Goal: Communication & Community: Participate in discussion

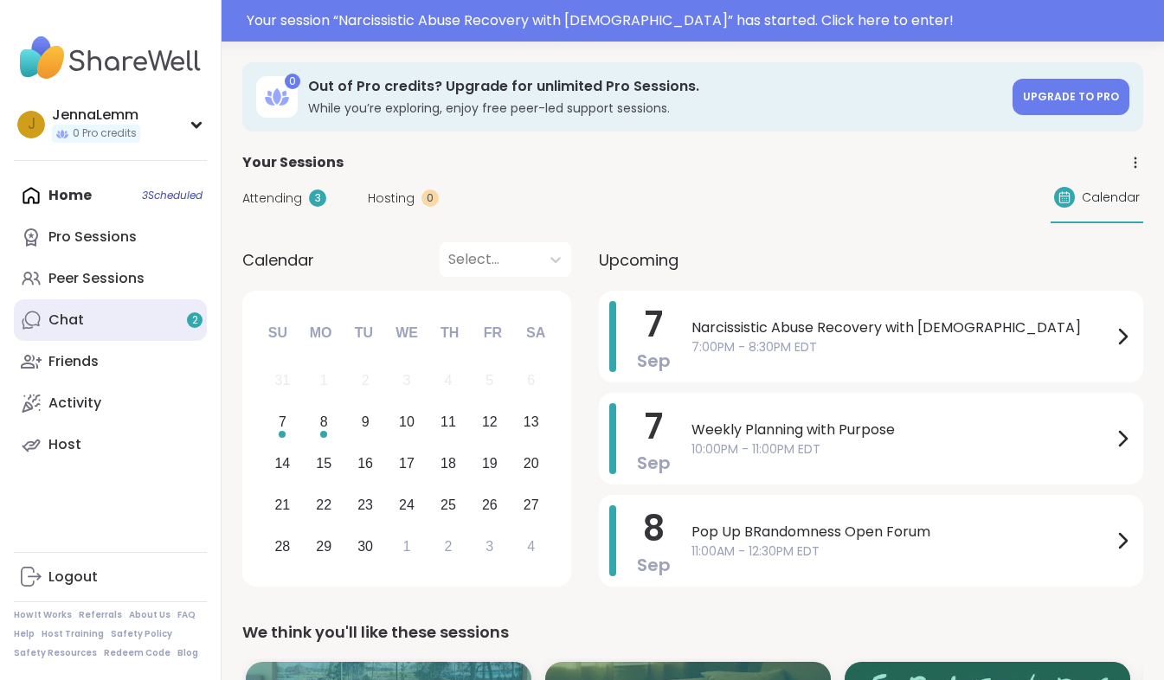
click at [121, 327] on link "Chat 2" at bounding box center [110, 320] width 193 height 42
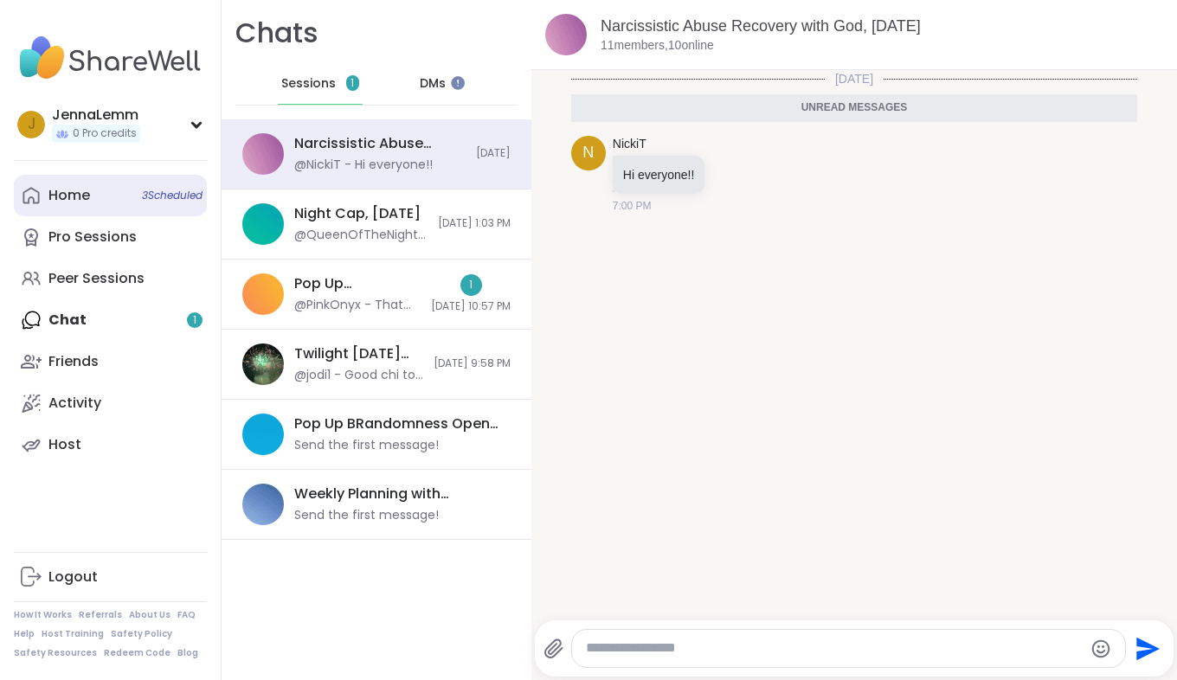
click at [117, 197] on link "Home 3 Scheduled" at bounding box center [110, 196] width 193 height 42
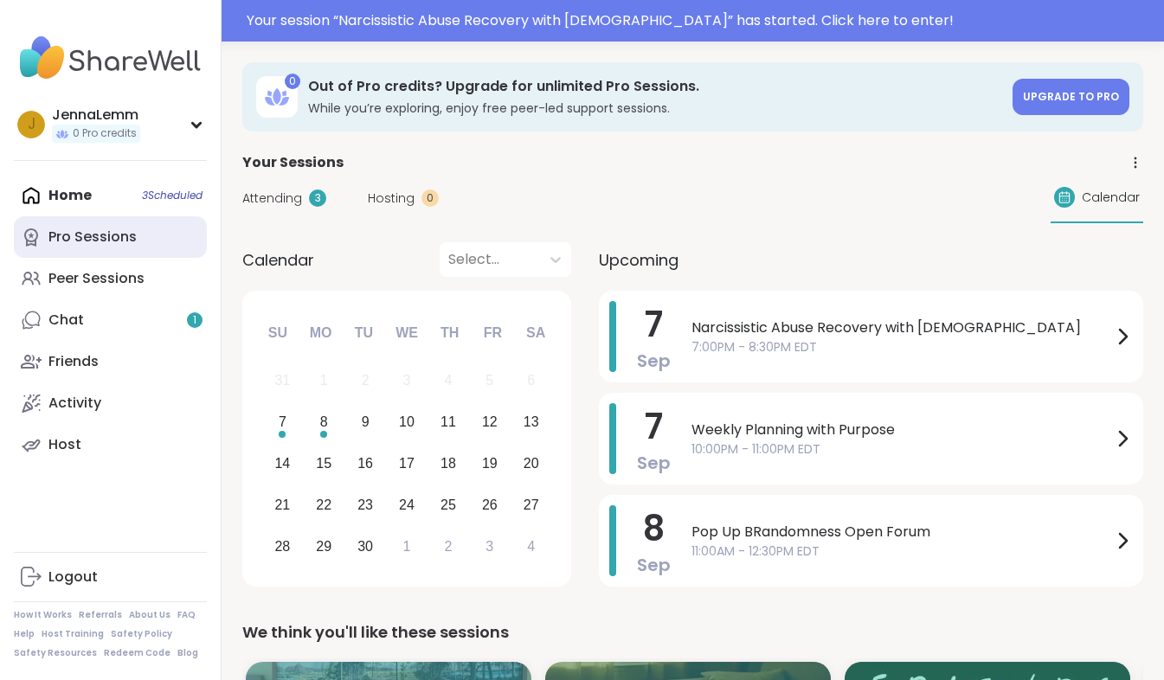
click at [107, 236] on div "Pro Sessions" at bounding box center [92, 237] width 88 height 19
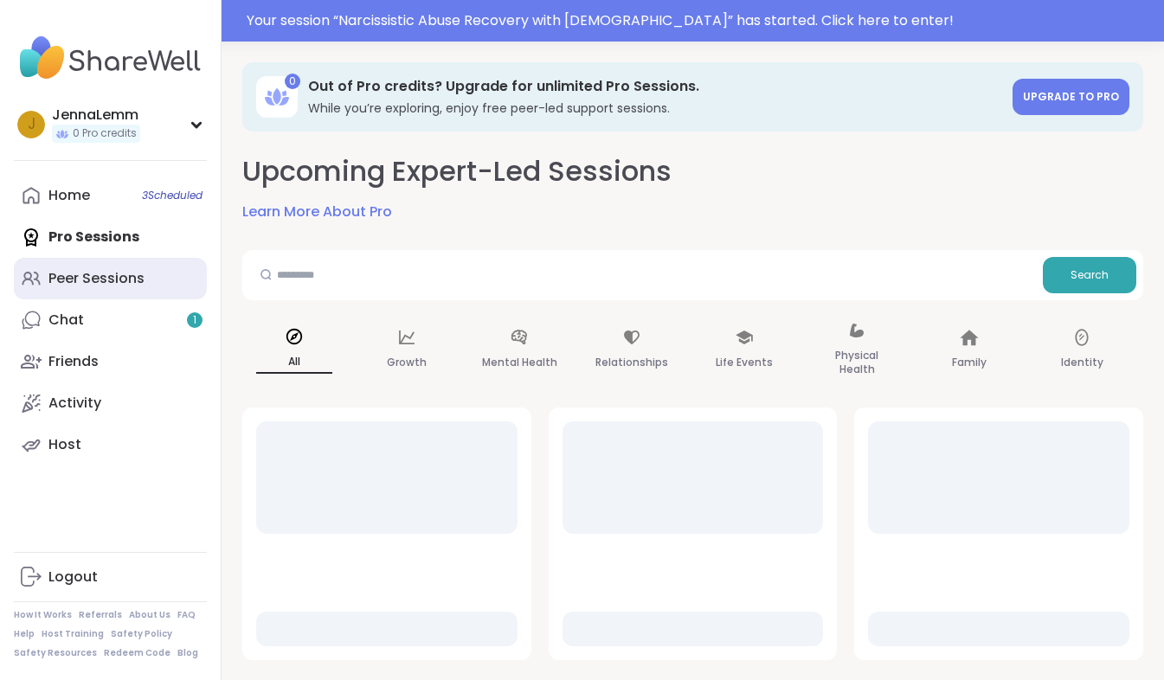
click at [107, 289] on link "Peer Sessions" at bounding box center [110, 279] width 193 height 42
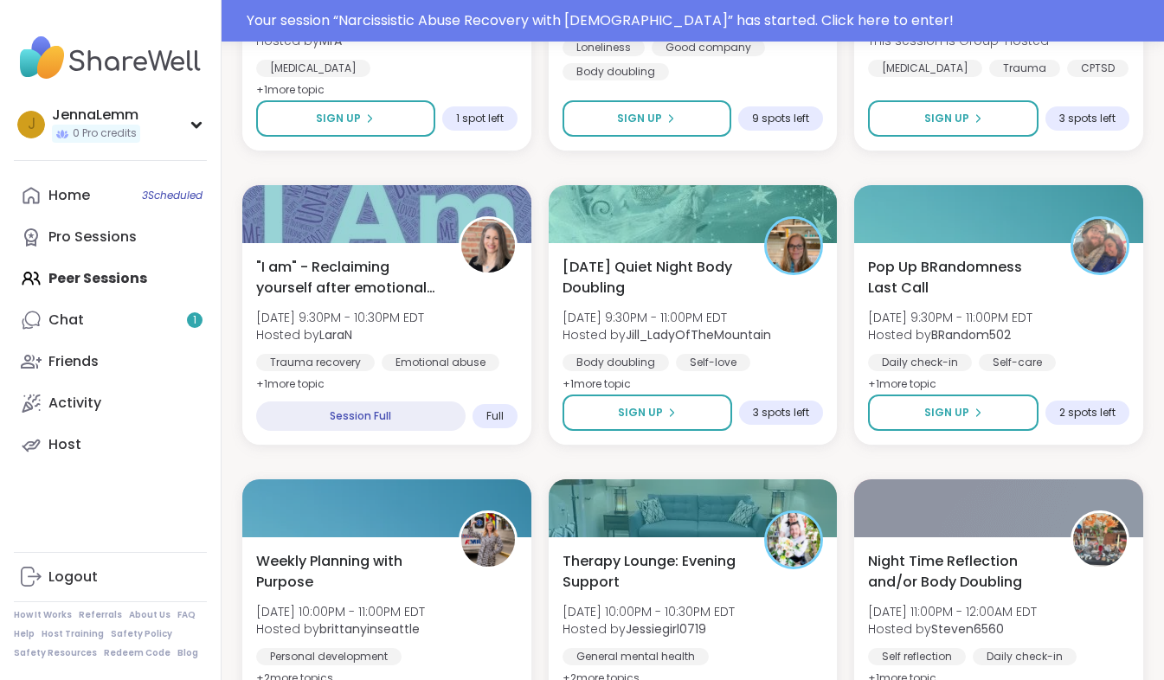
scroll to position [1573, 0]
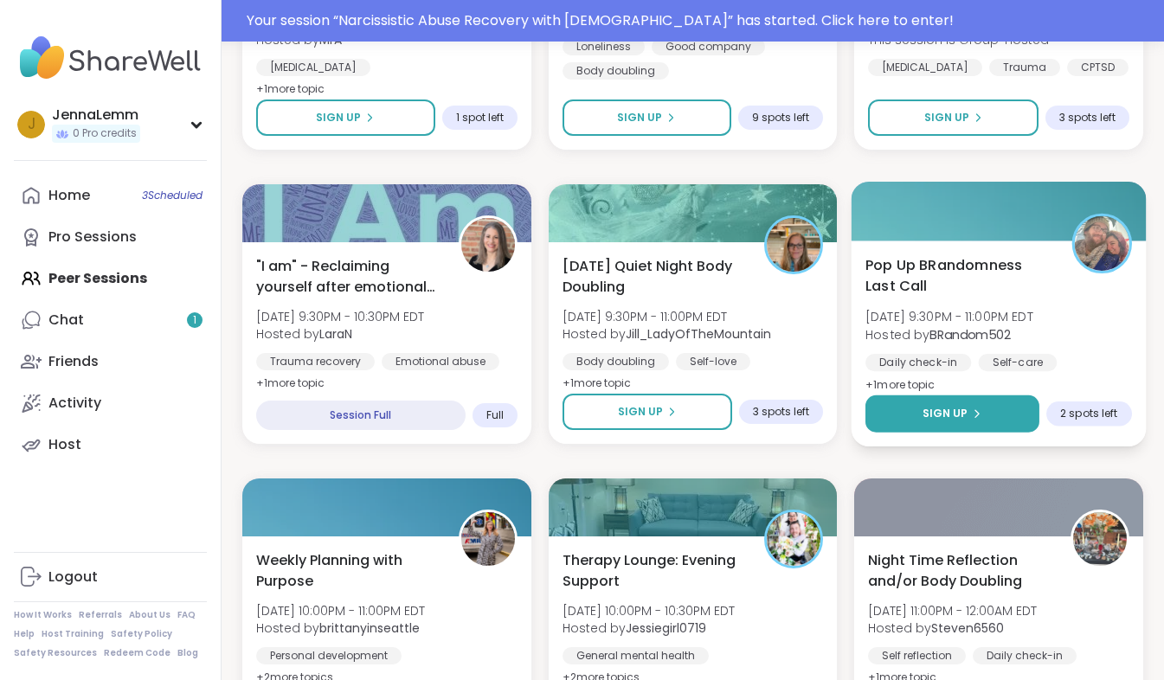
click at [909, 414] on button "Sign Up" at bounding box center [952, 413] width 174 height 37
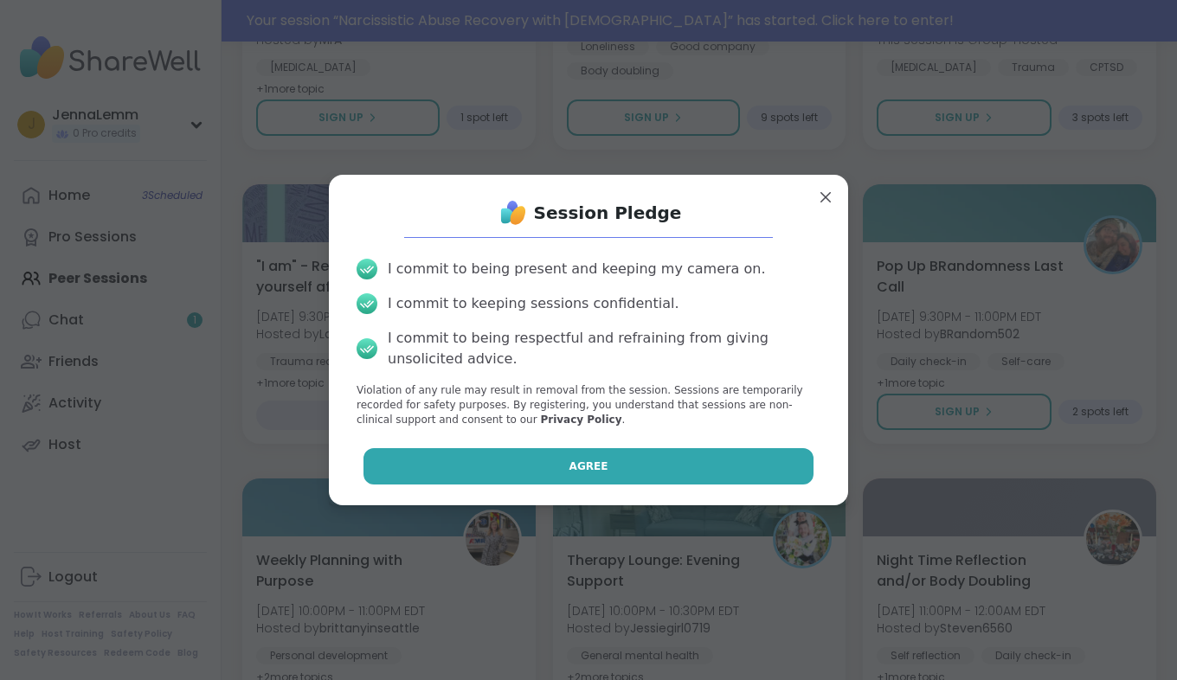
click at [583, 459] on span "Agree" at bounding box center [588, 467] width 39 height 16
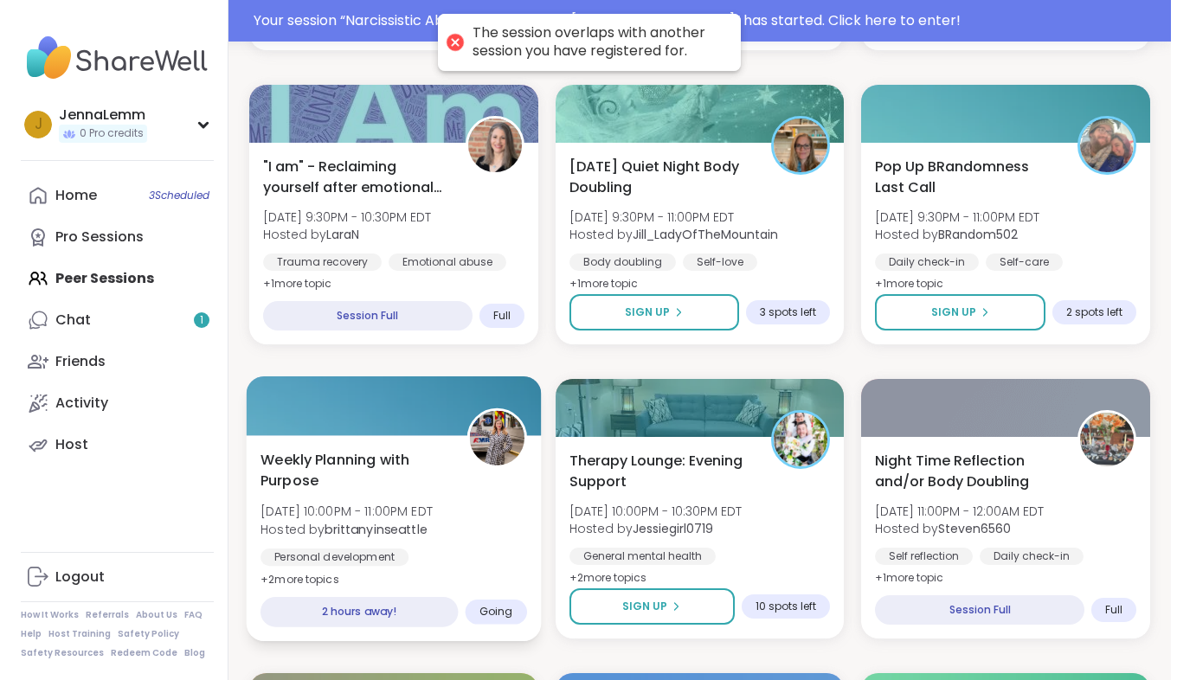
scroll to position [1673, 0]
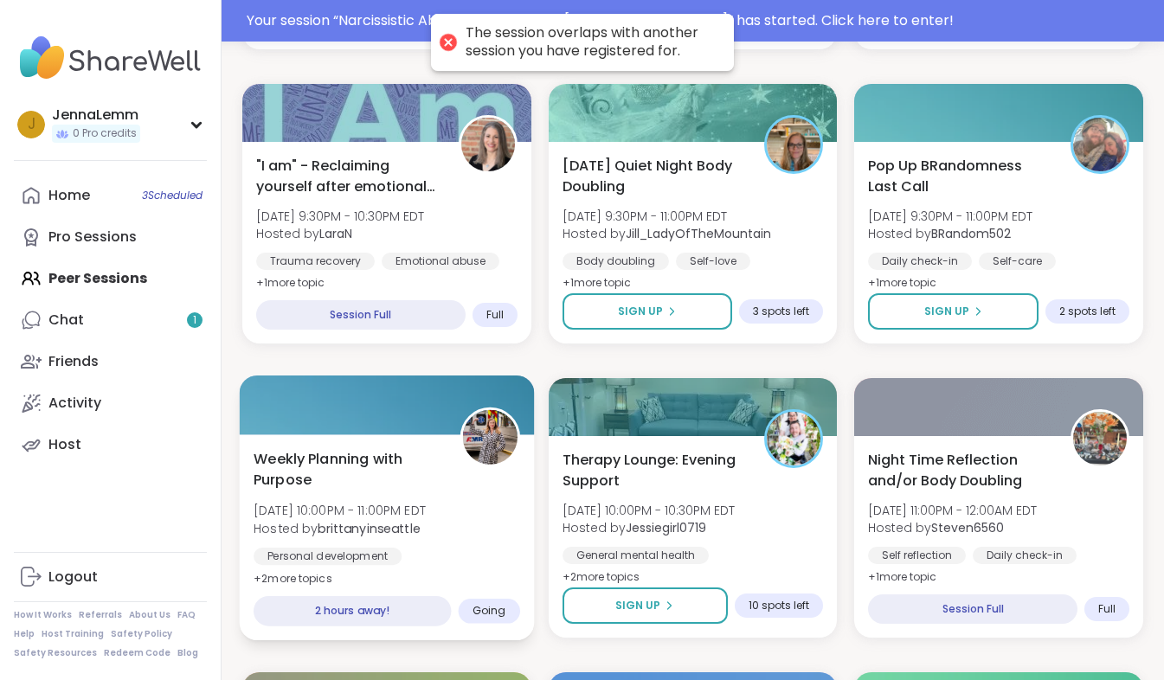
click at [434, 581] on div "Weekly Planning with Purpose Sun, Sep 07 | 10:00PM - 11:00PM EDT Hosted by brit…" at bounding box center [387, 537] width 294 height 206
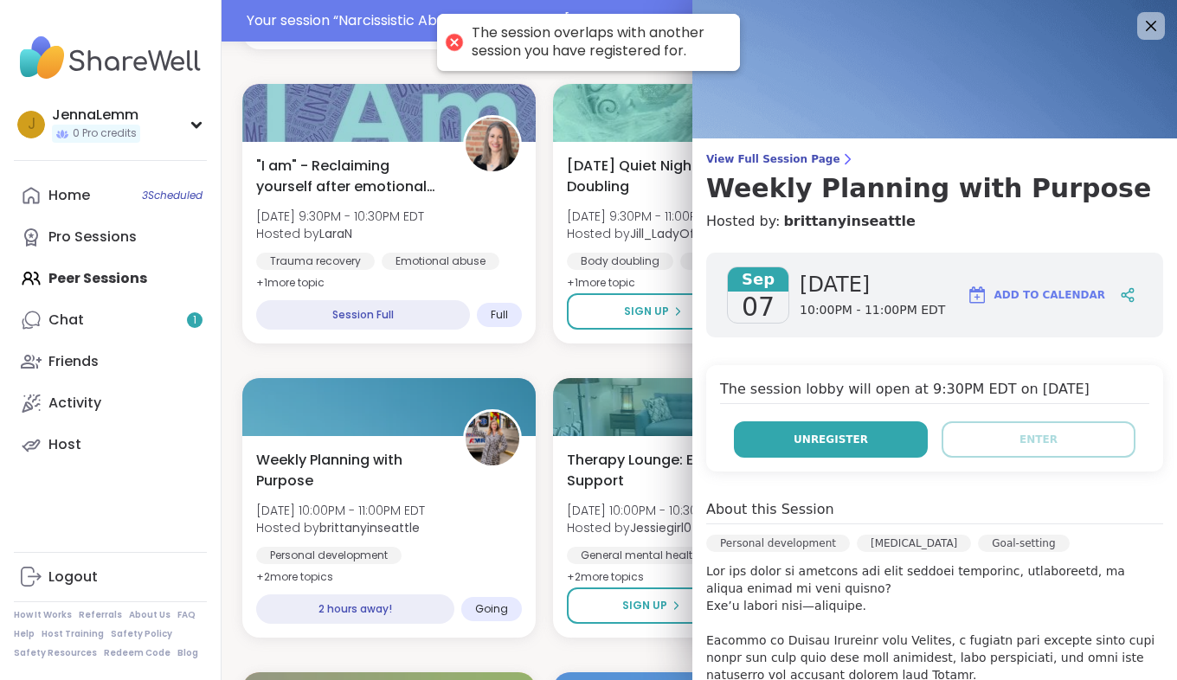
click at [775, 451] on button "Unregister" at bounding box center [831, 439] width 194 height 36
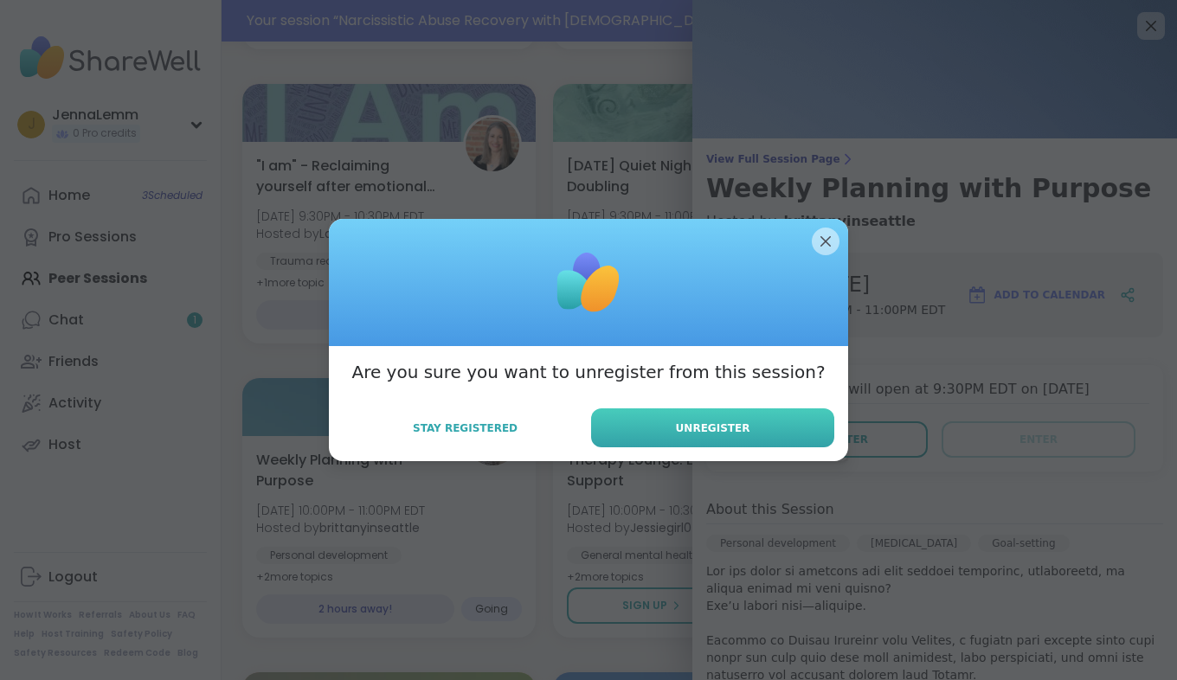
click at [684, 415] on button "Unregister" at bounding box center [712, 427] width 243 height 39
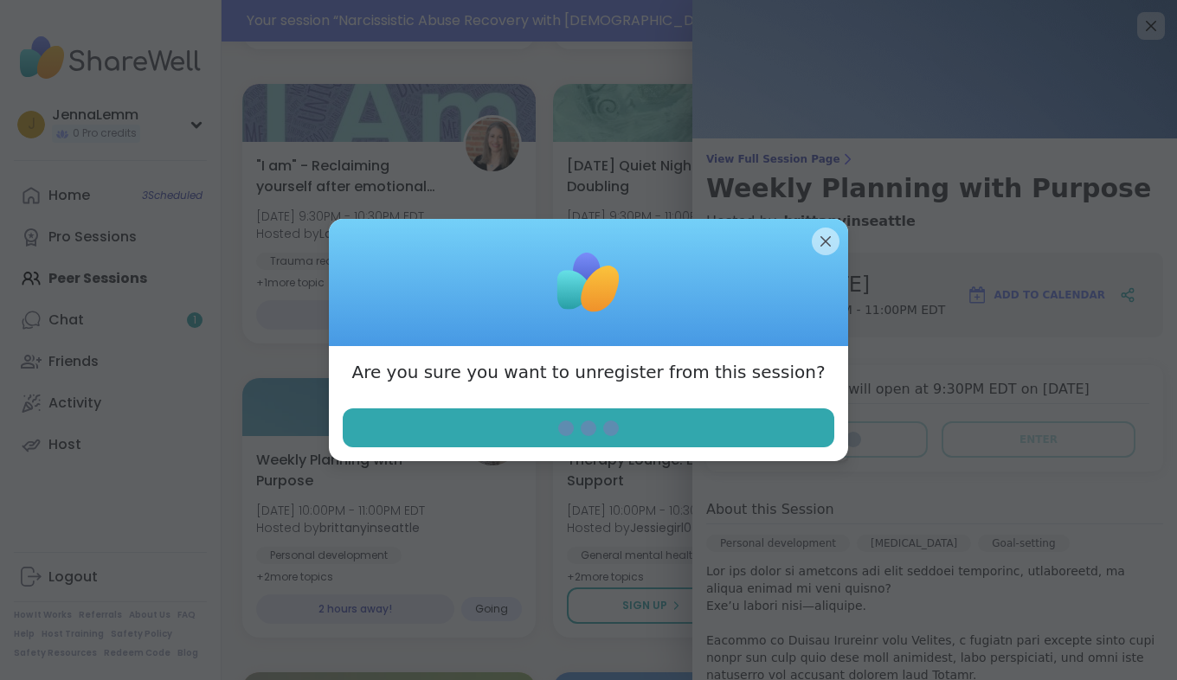
drag, startPoint x: 813, startPoint y: 270, endPoint x: 812, endPoint y: 260, distance: 9.7
click at [812, 260] on div at bounding box center [588, 283] width 519 height 128
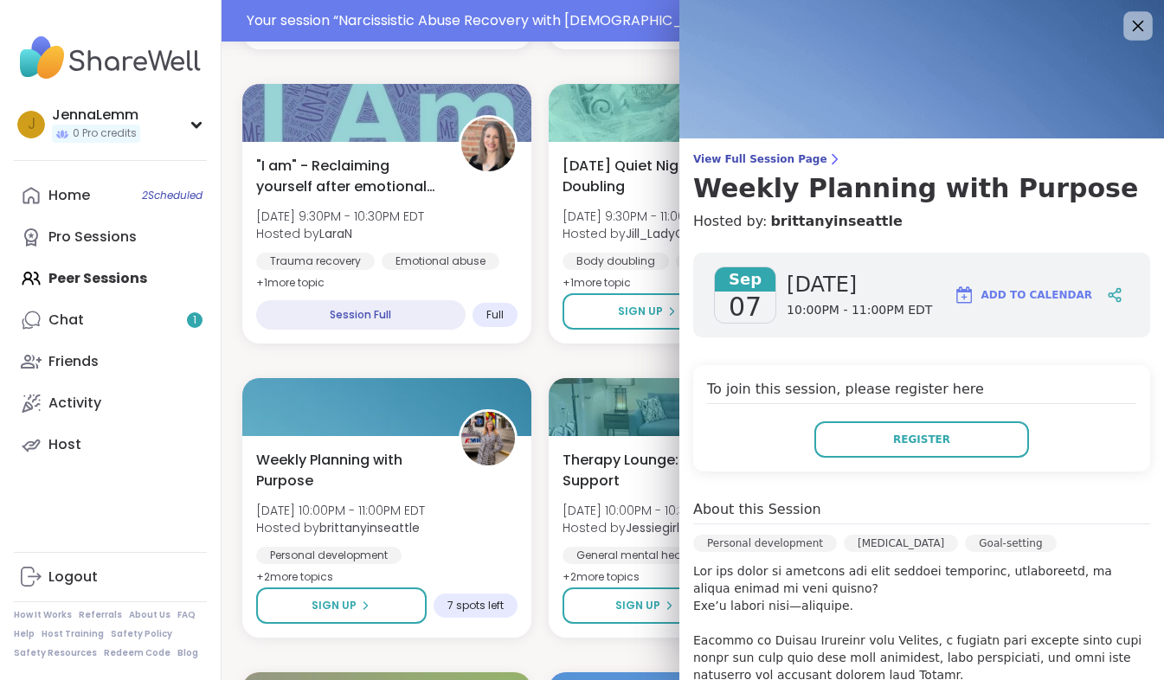
click at [1132, 26] on icon at bounding box center [1138, 26] width 22 height 22
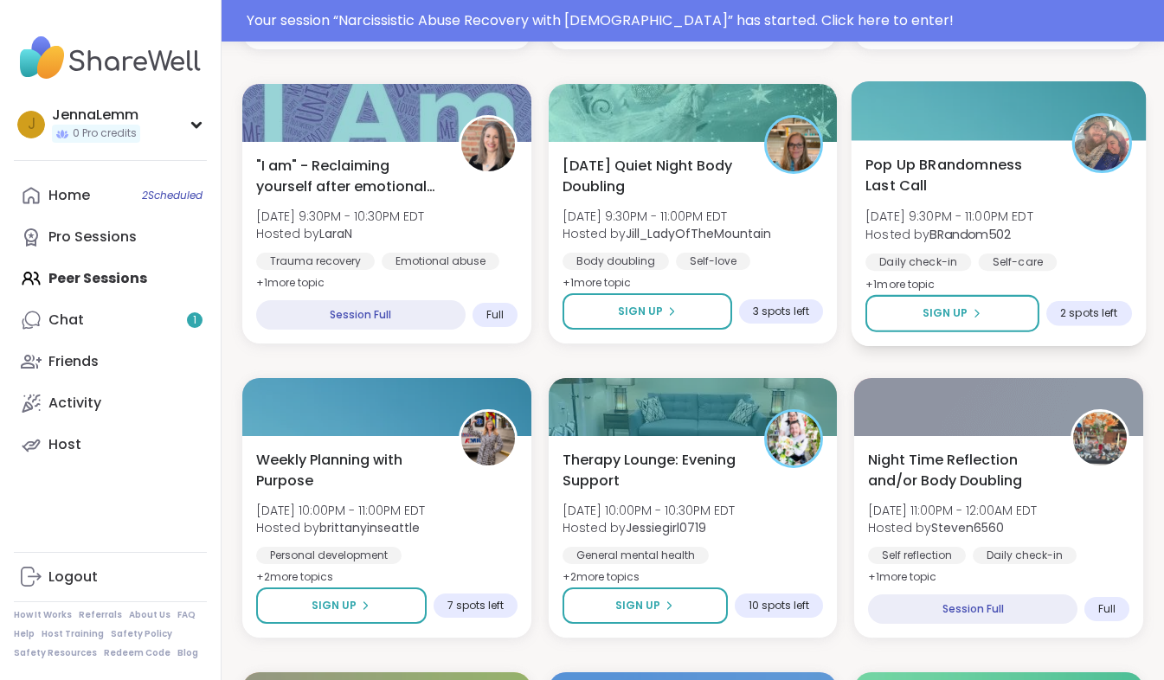
click at [938, 200] on div "Pop Up BRandomness Last Call Sun, Sep 07 | 9:30PM - 11:00PM EDT Hosted by BRand…" at bounding box center [998, 224] width 267 height 141
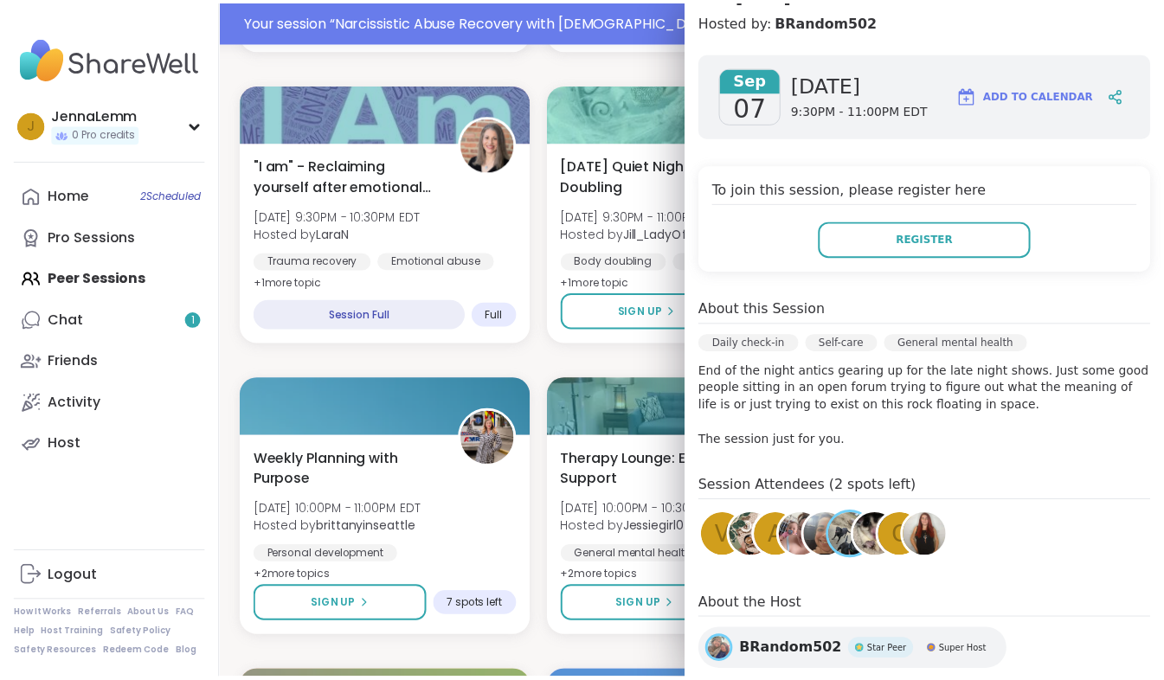
scroll to position [209, 0]
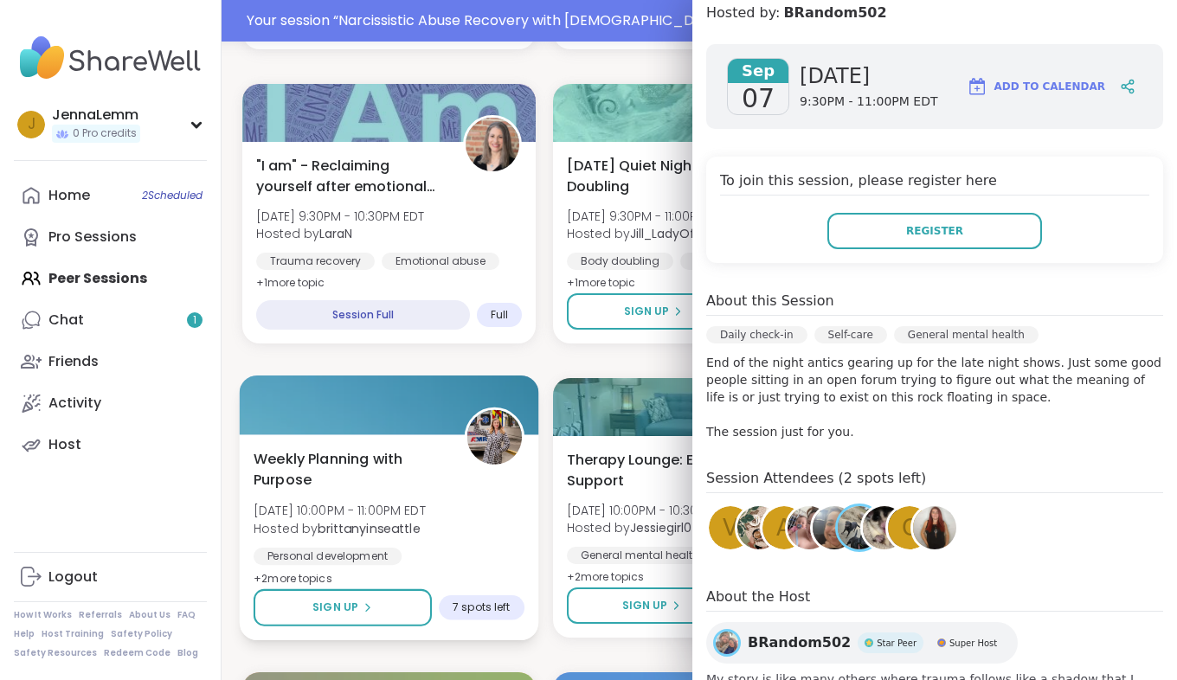
click at [403, 584] on div "Weekly Planning with Purpose Sun, Sep 07 | 10:00PM - 11:00PM EDT Hosted by brit…" at bounding box center [389, 537] width 299 height 206
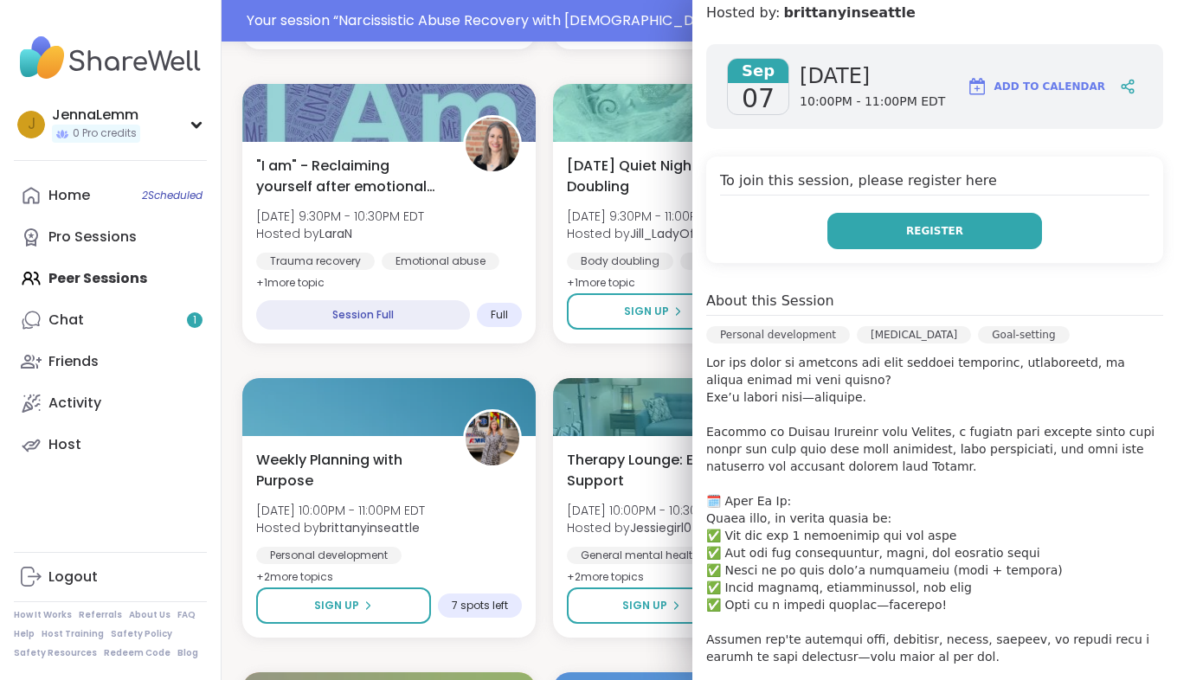
click at [862, 224] on button "Register" at bounding box center [934, 231] width 215 height 36
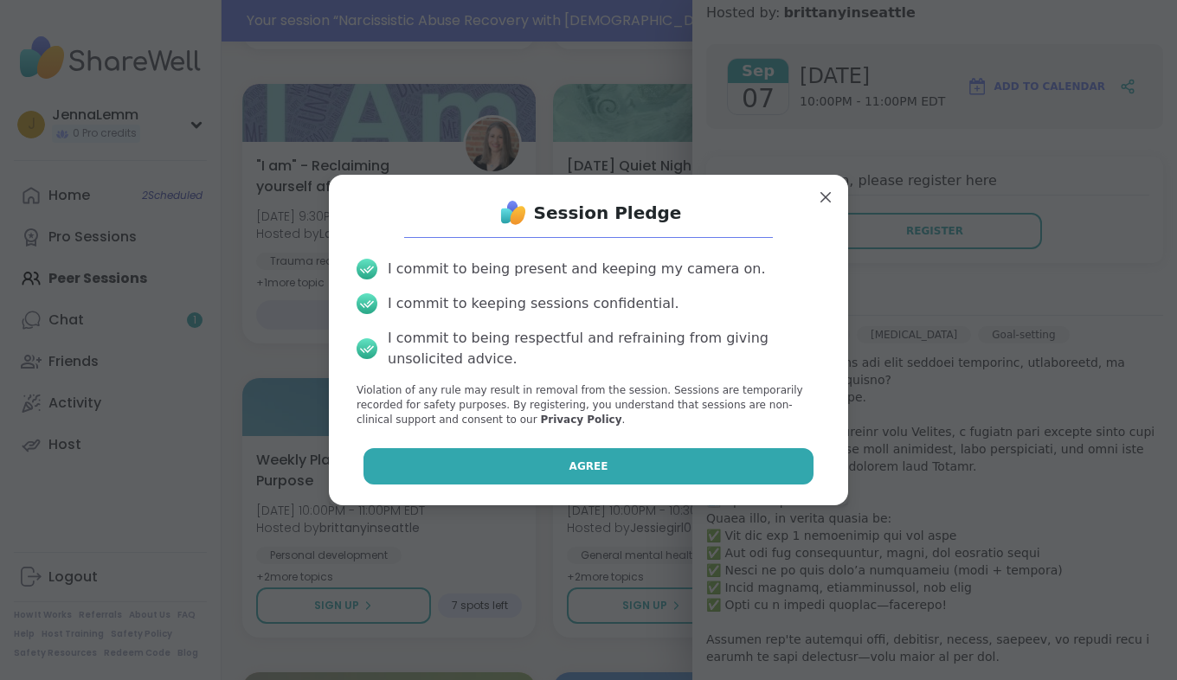
click at [563, 474] on button "Agree" at bounding box center [588, 466] width 451 height 36
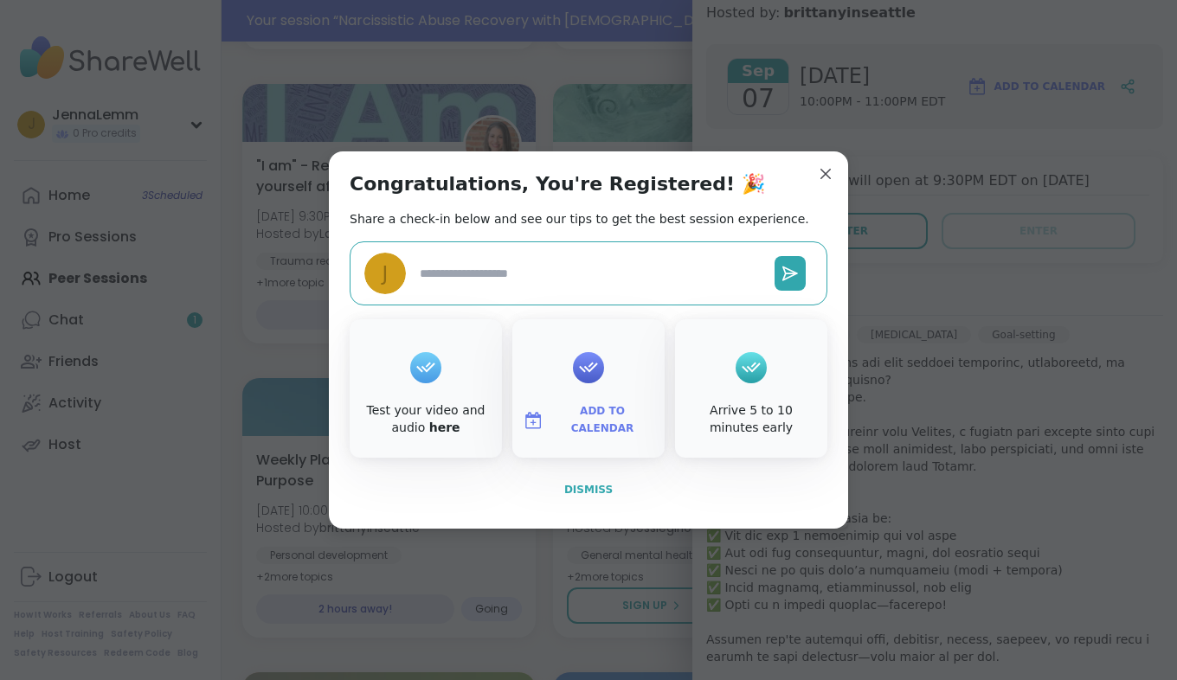
click at [583, 485] on span "Dismiss" at bounding box center [588, 490] width 48 height 12
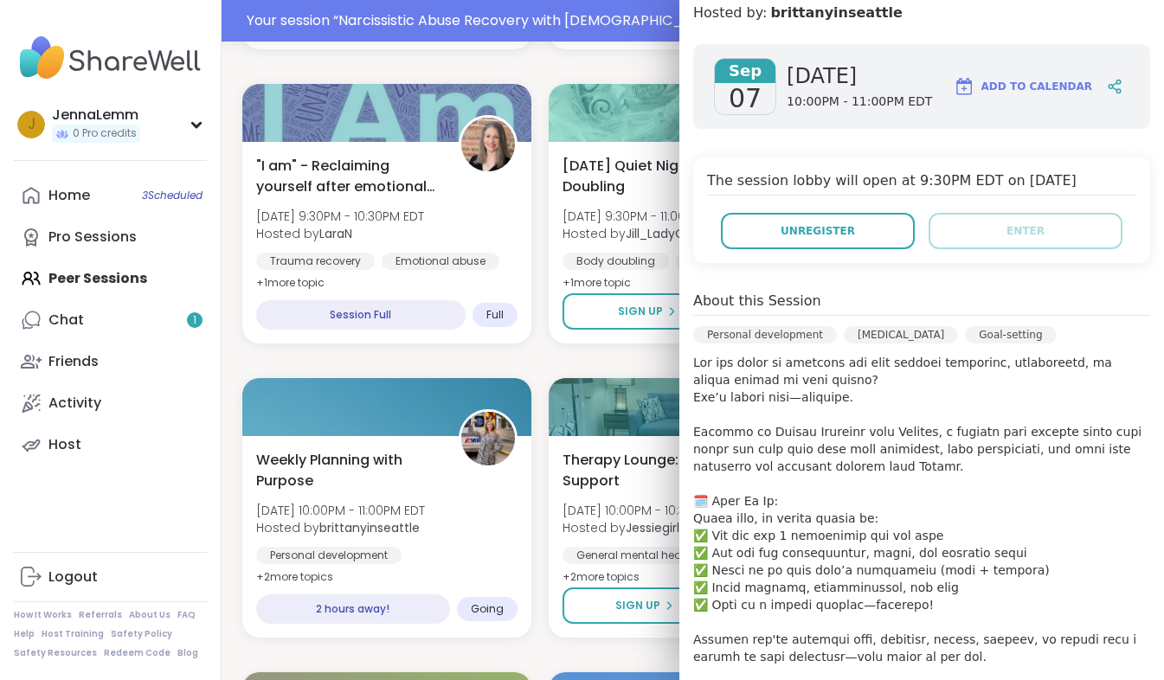
click at [543, 366] on div "Chronic Pain & Disability Sun, Sep 07 | 6:30PM - 7:30PM EDT Hosted by GordonJD …" at bounding box center [692, 361] width 901 height 3496
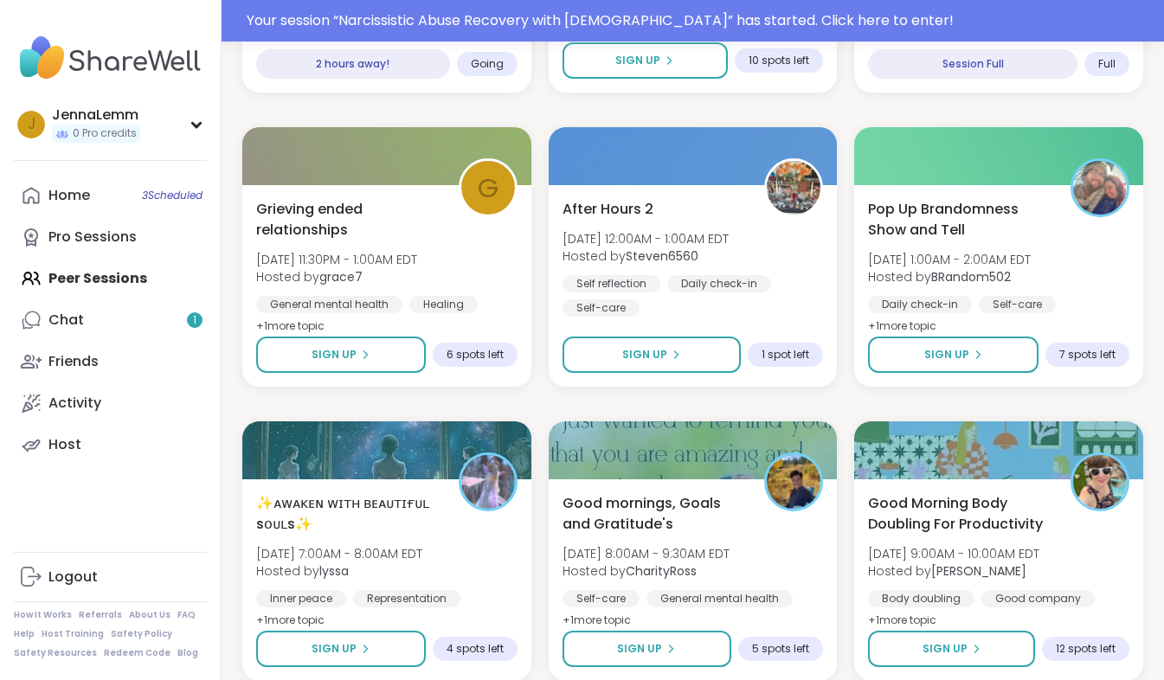
scroll to position [2267, 0]
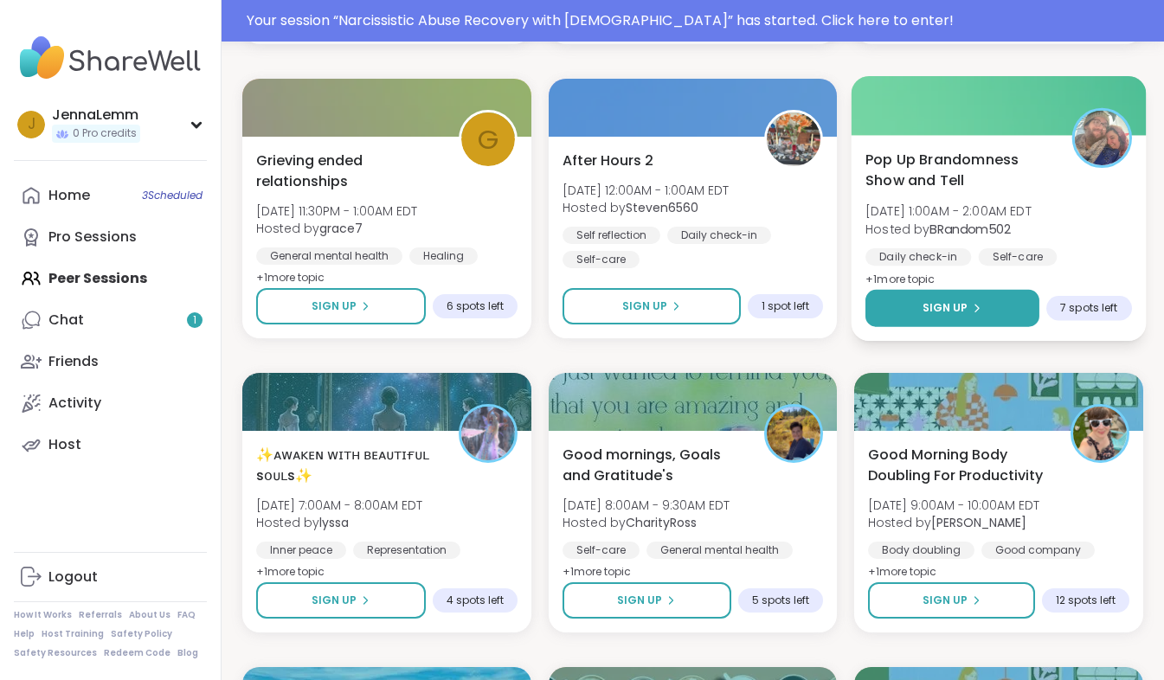
click at [923, 292] on button "Sign Up" at bounding box center [952, 308] width 174 height 37
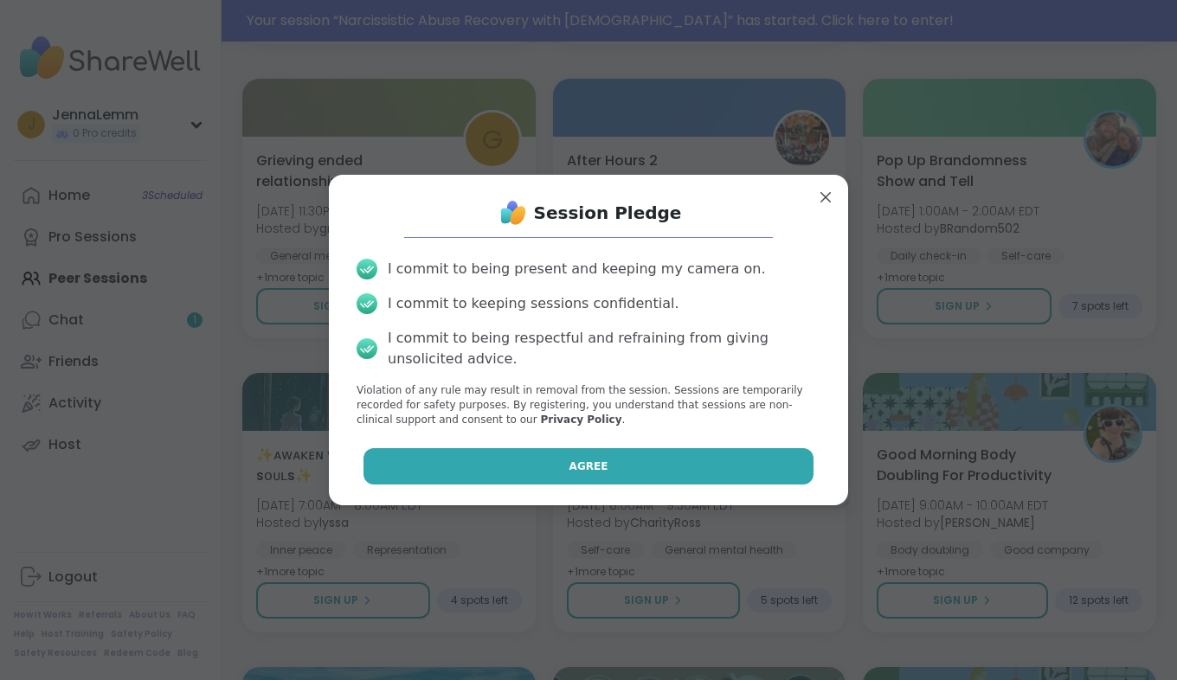
click at [630, 471] on button "Agree" at bounding box center [588, 466] width 451 height 36
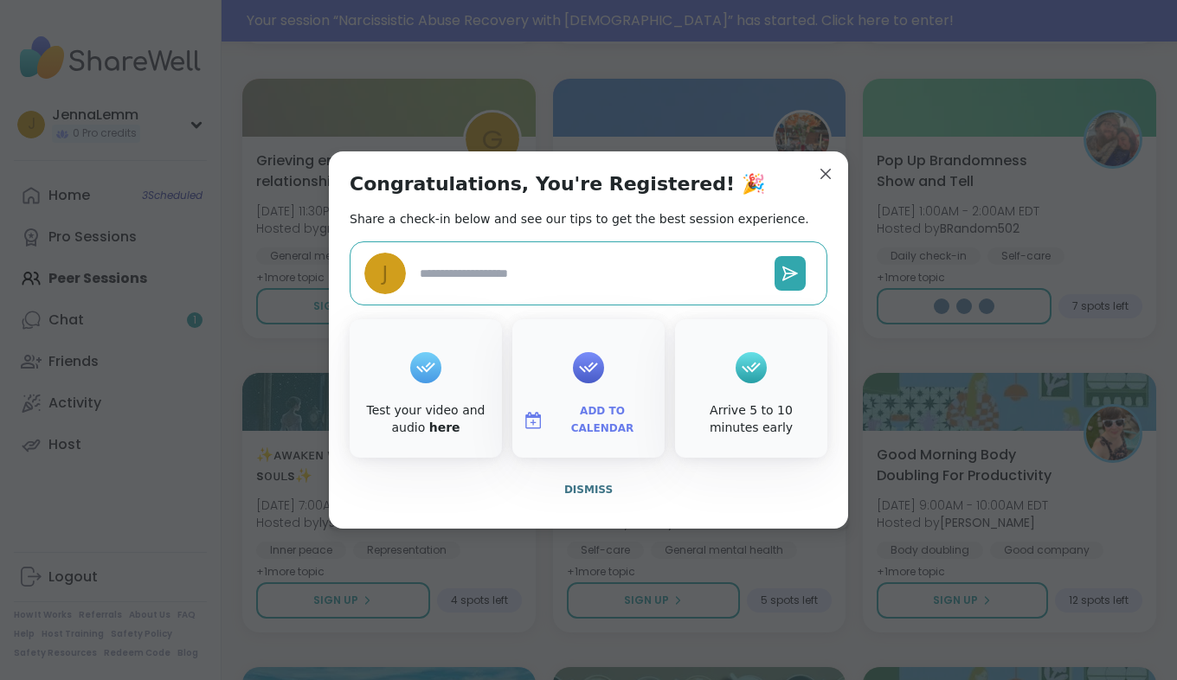
type textarea "*"
click at [600, 479] on button "Dismiss" at bounding box center [589, 490] width 478 height 36
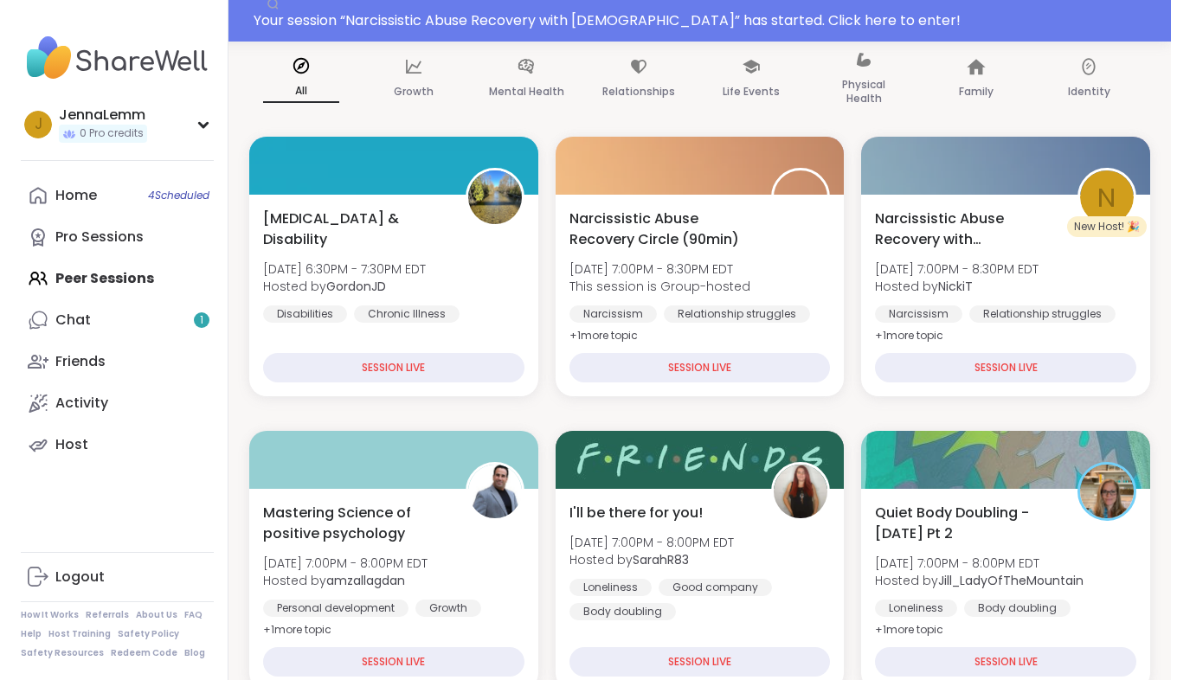
scroll to position [0, 0]
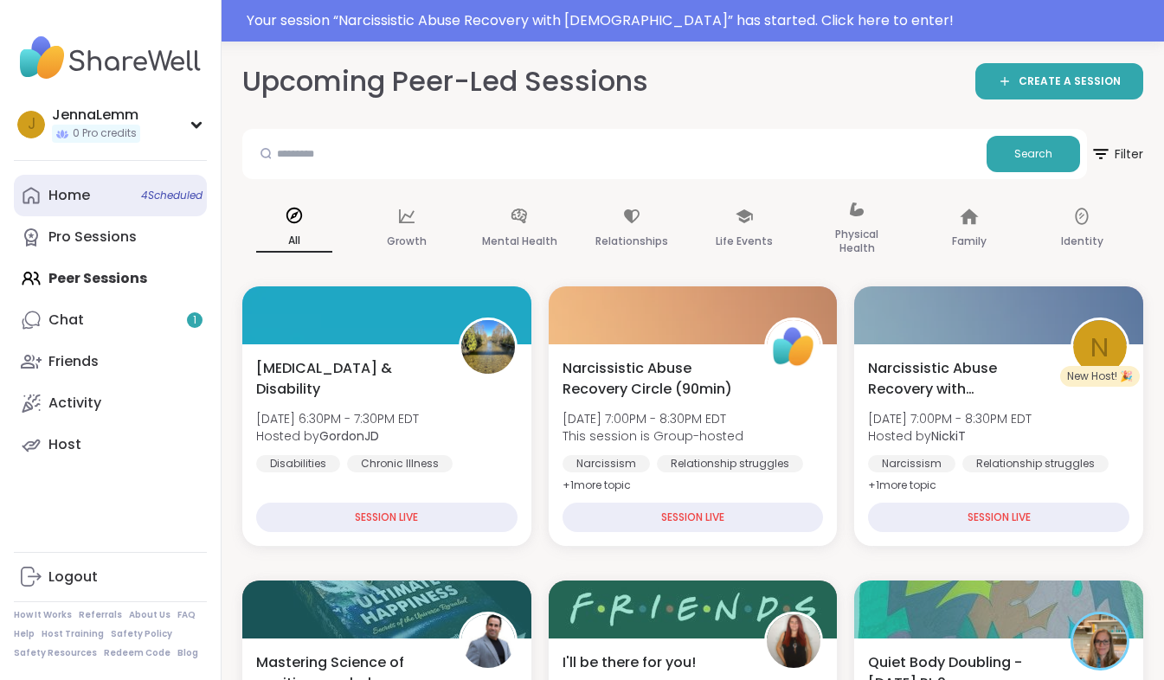
click at [121, 214] on link "Home 4 Scheduled" at bounding box center [110, 196] width 193 height 42
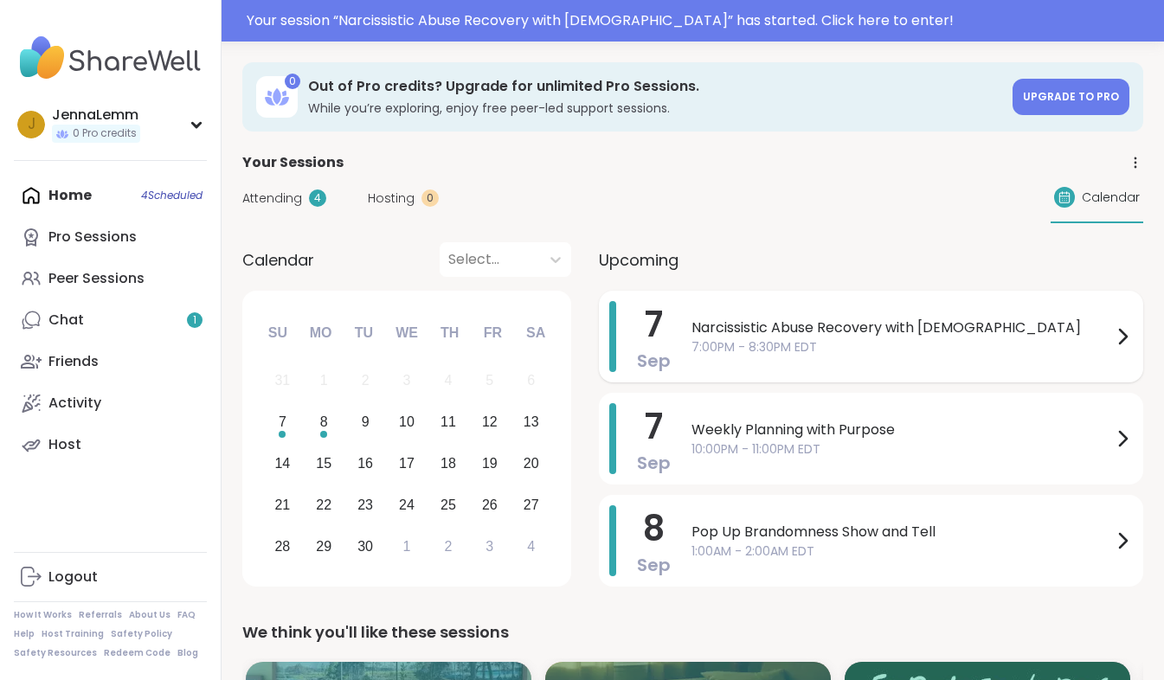
click at [727, 332] on span "Narcissistic Abuse Recovery with [DEMOGRAPHIC_DATA]" at bounding box center [901, 328] width 421 height 21
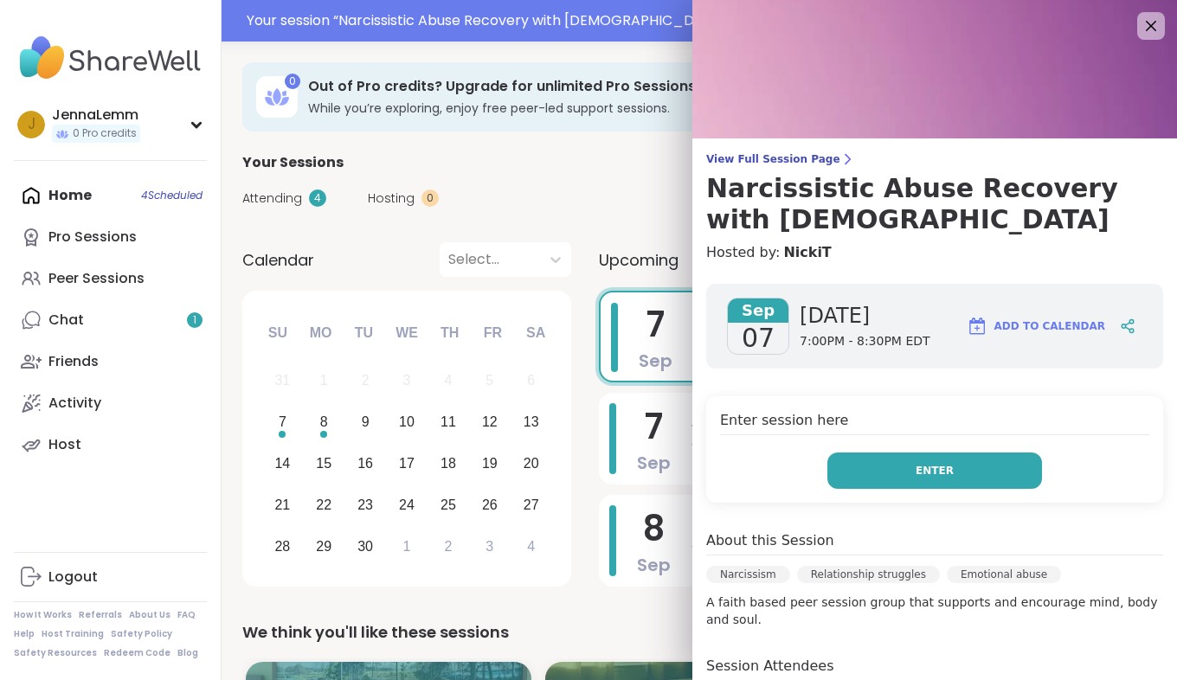
click at [880, 453] on button "Enter" at bounding box center [934, 471] width 215 height 36
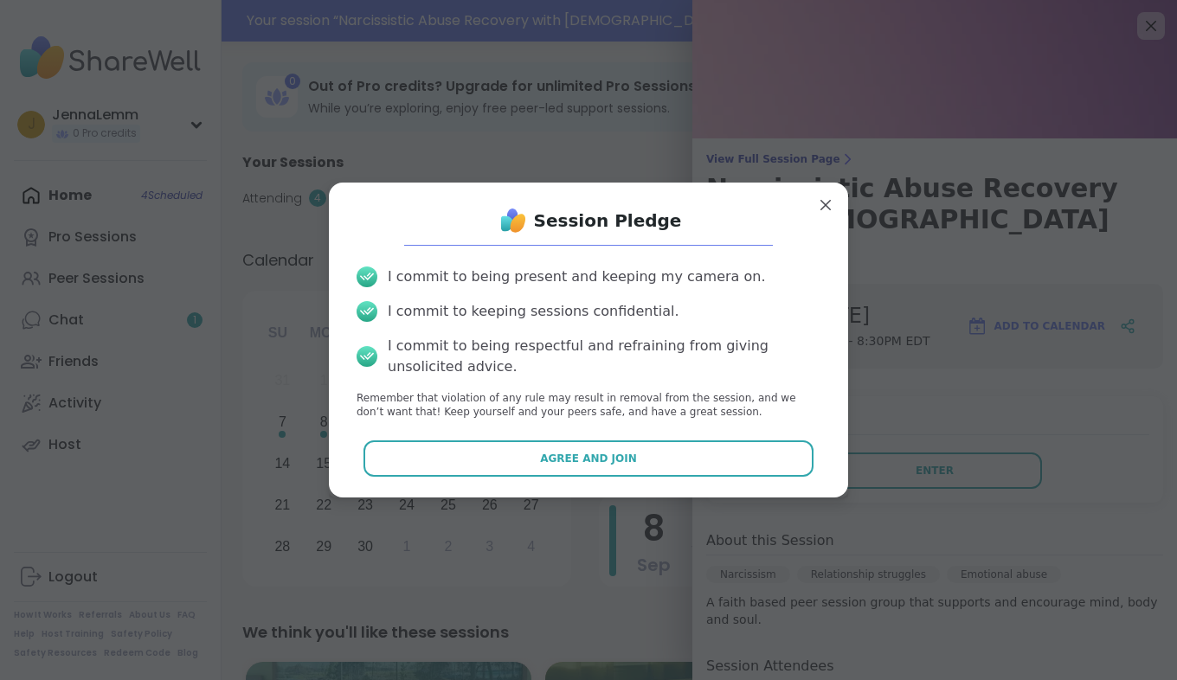
click at [697, 438] on div "Session Pledge I commit to being present and keeping my camera on. I commit to …" at bounding box center [588, 339] width 491 height 287
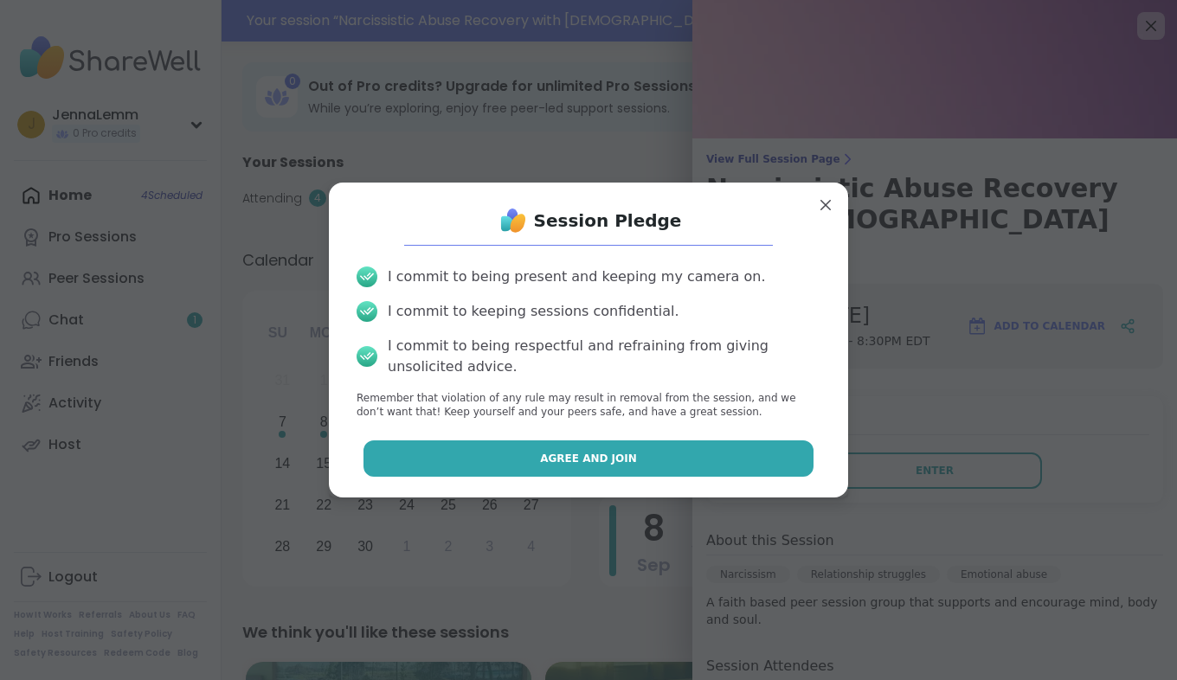
click at [684, 444] on button "Agree and Join" at bounding box center [588, 458] width 451 height 36
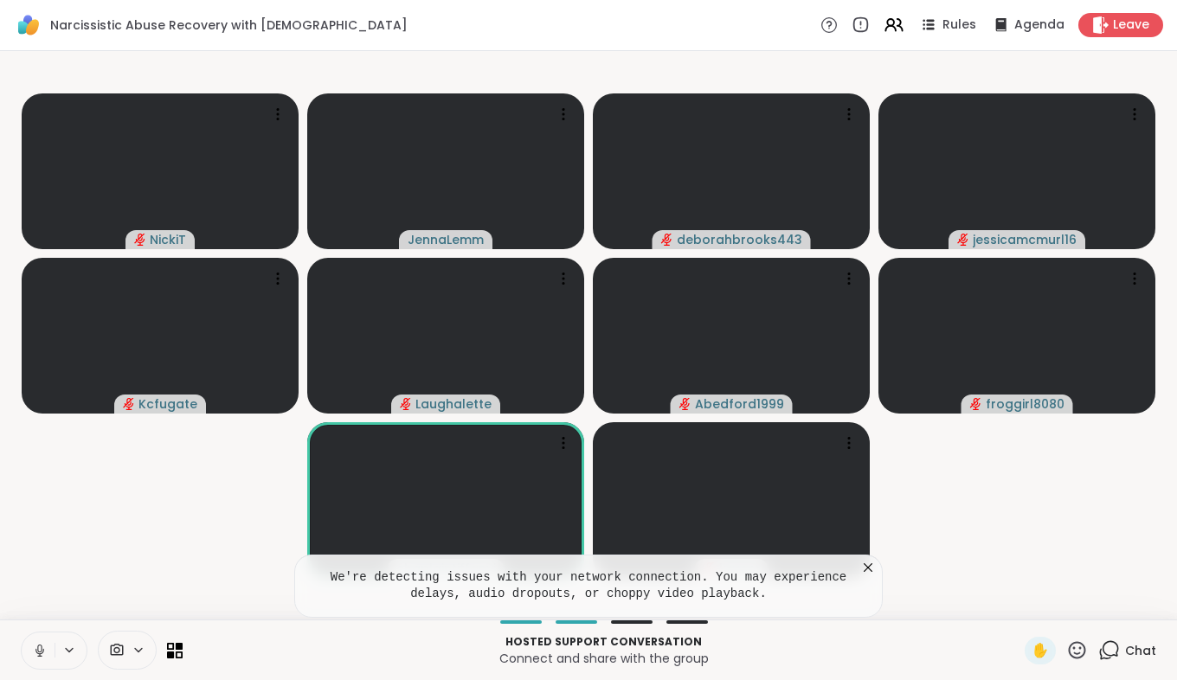
click at [41, 648] on icon at bounding box center [40, 651] width 16 height 16
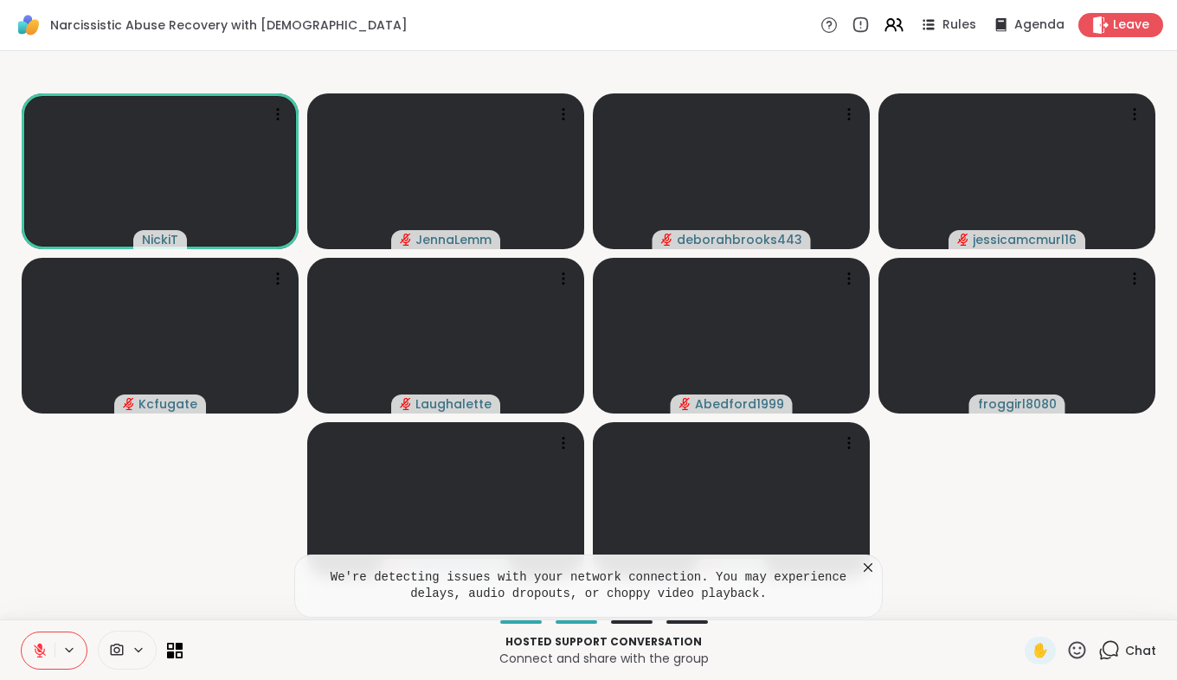
click at [39, 649] on icon at bounding box center [40, 651] width 12 height 12
click at [39, 650] on icon at bounding box center [40, 651] width 16 height 16
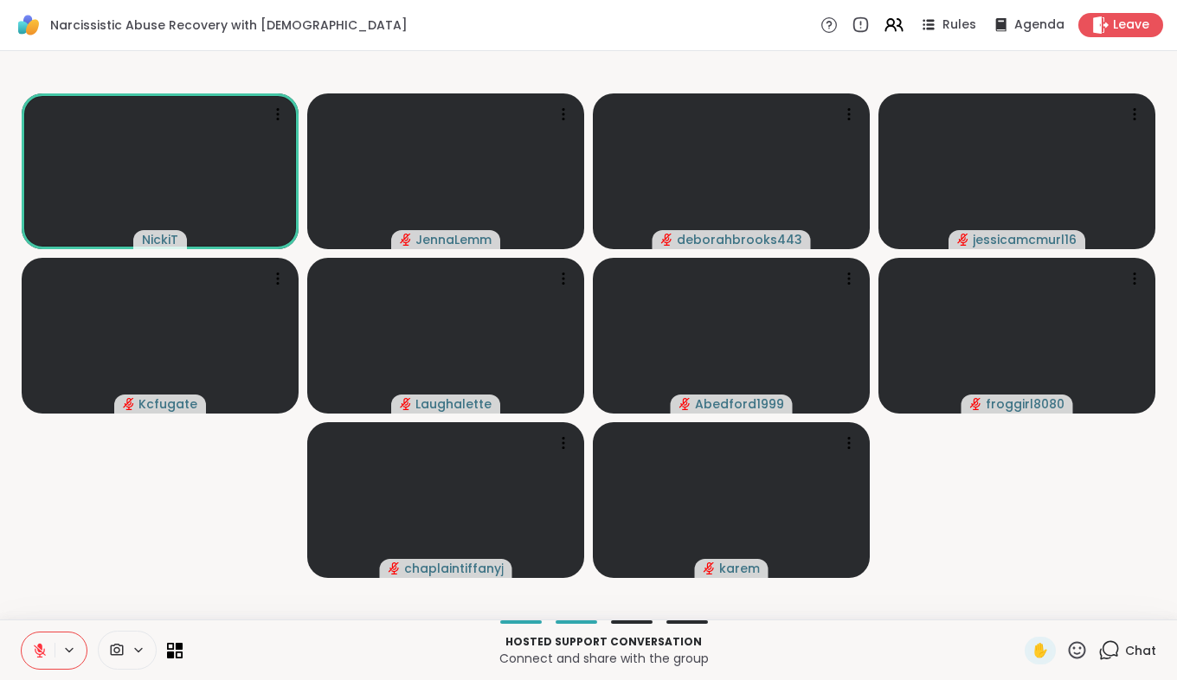
click at [39, 650] on icon at bounding box center [40, 651] width 12 height 12
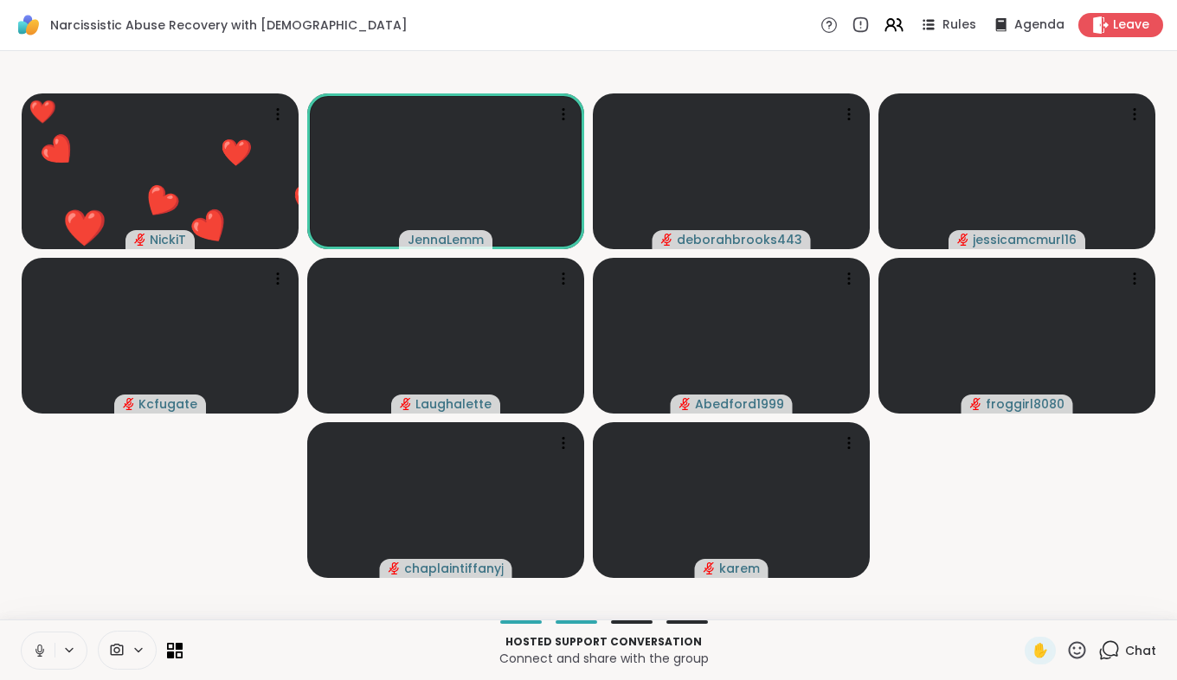
click at [32, 652] on icon at bounding box center [40, 651] width 16 height 16
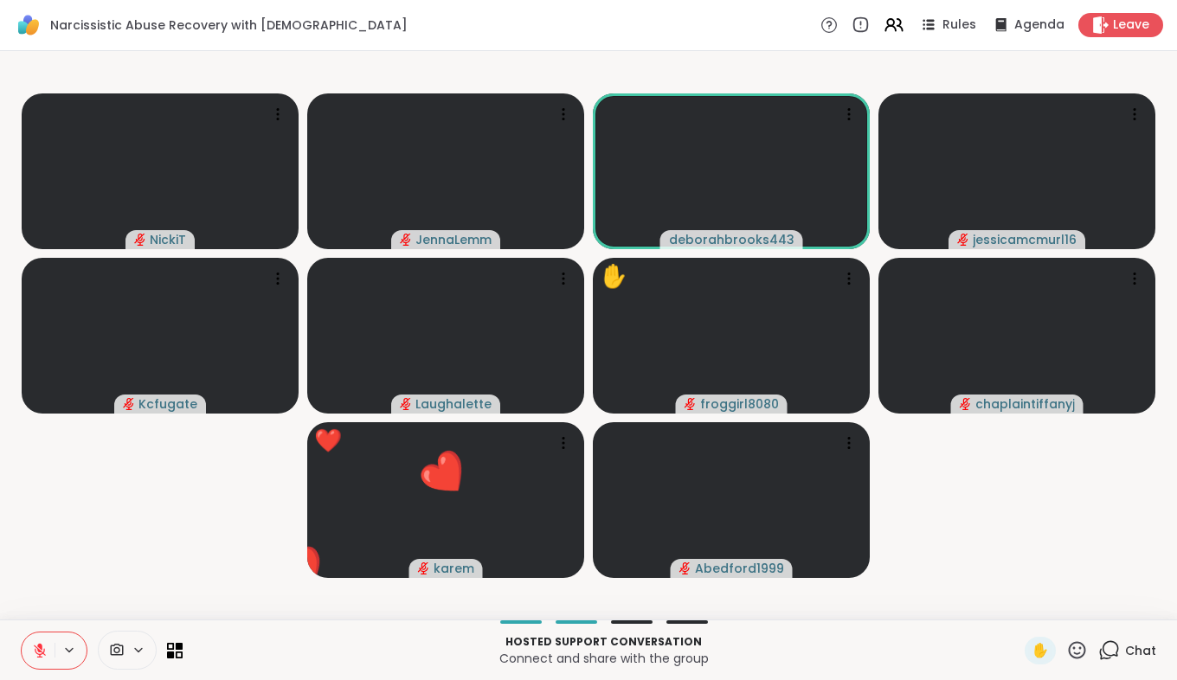
click at [1066, 650] on icon at bounding box center [1077, 650] width 22 height 22
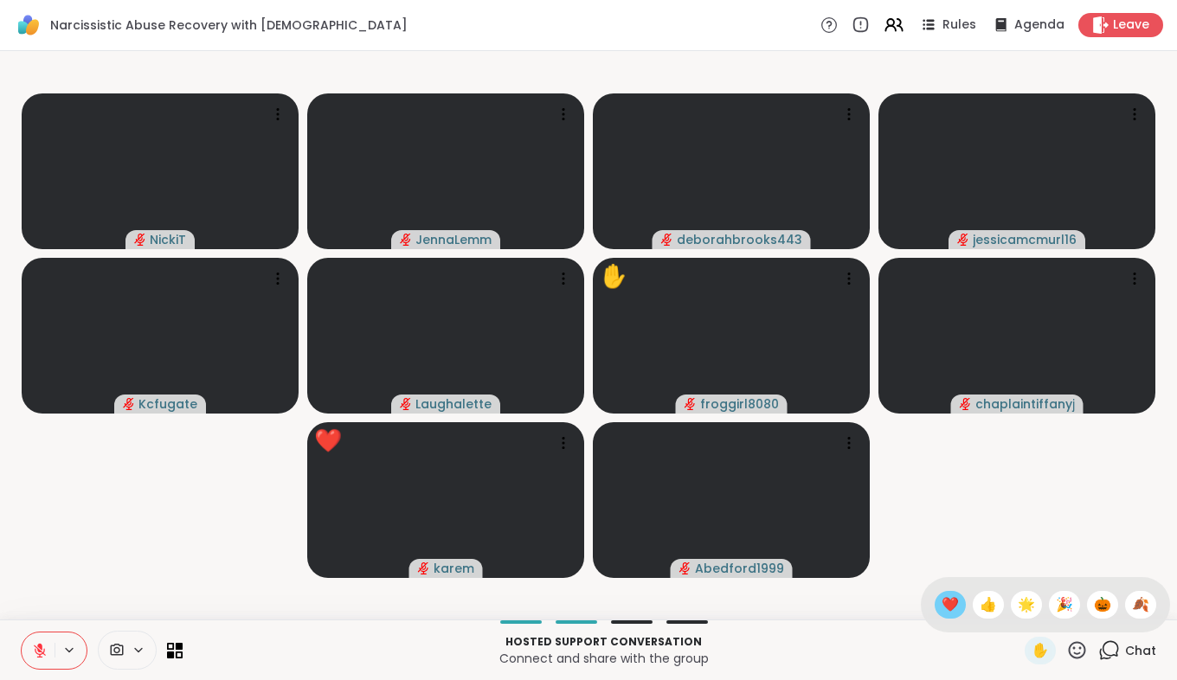
click at [941, 607] on span "❤️" at bounding box center [949, 604] width 17 height 21
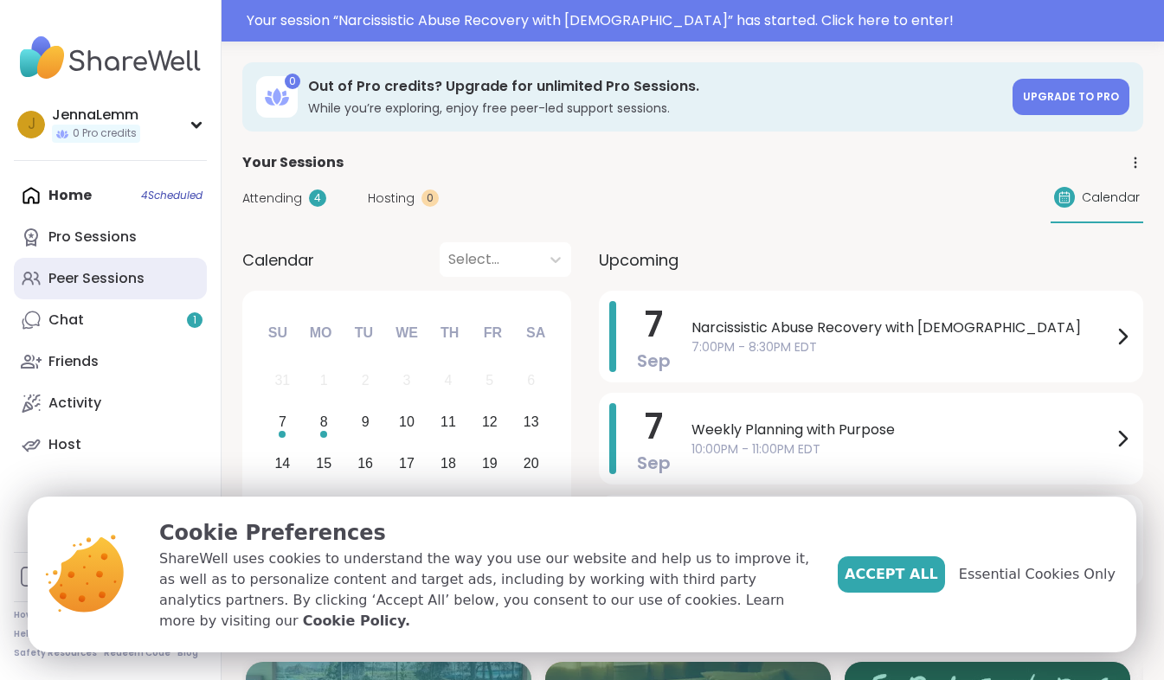
click at [101, 263] on link "Peer Sessions" at bounding box center [110, 279] width 193 height 42
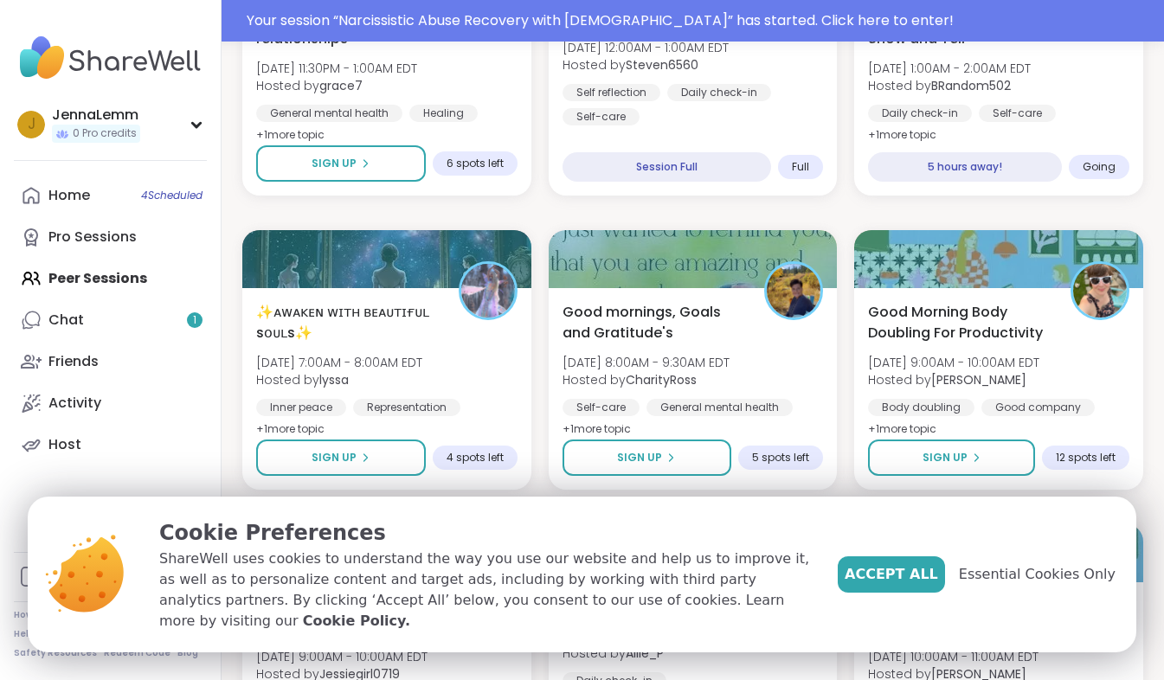
scroll to position [2411, 0]
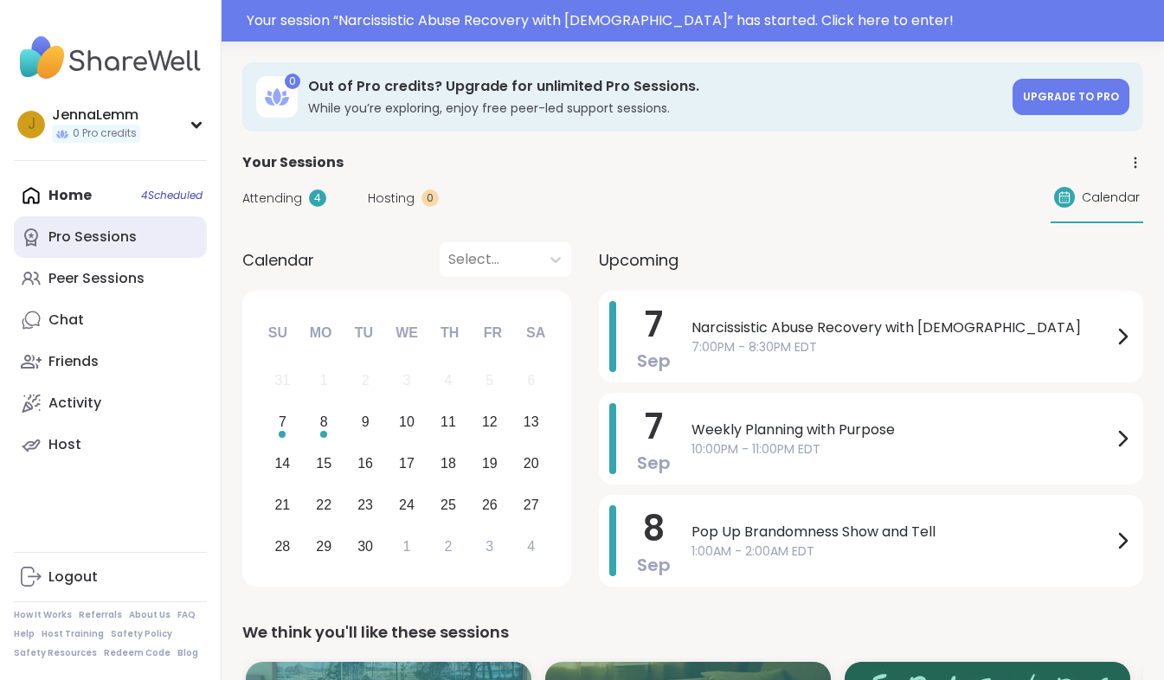
click at [120, 243] on div "Pro Sessions" at bounding box center [92, 237] width 88 height 19
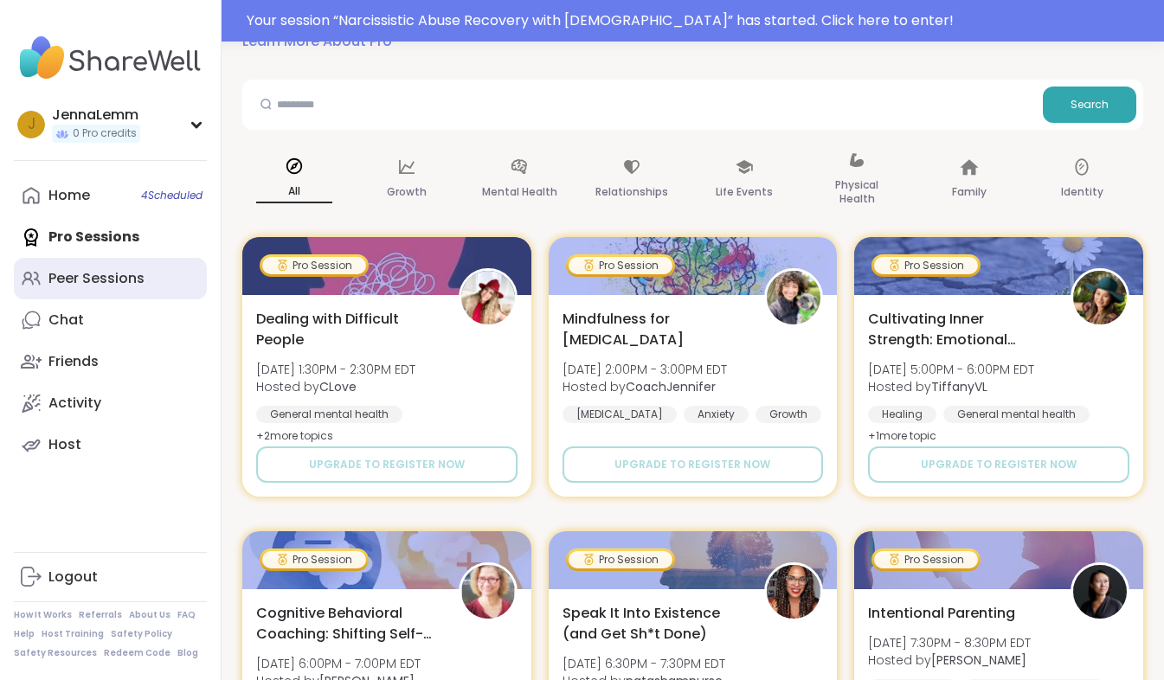
scroll to position [234, 0]
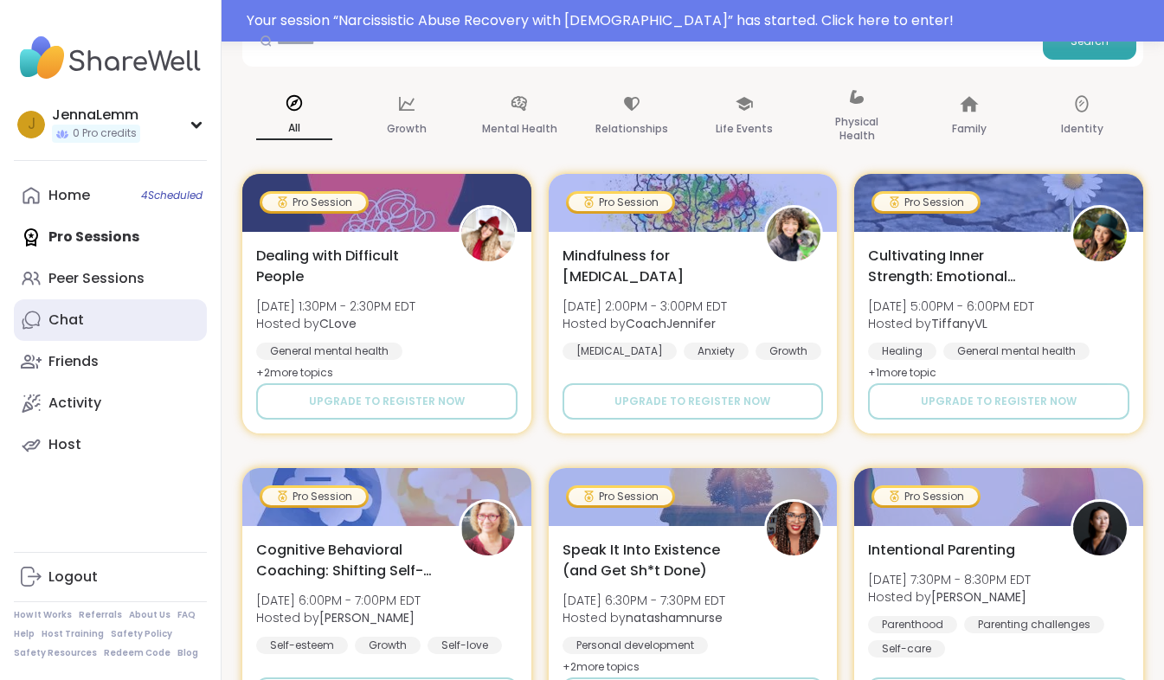
click at [75, 323] on div "Chat" at bounding box center [65, 320] width 35 height 19
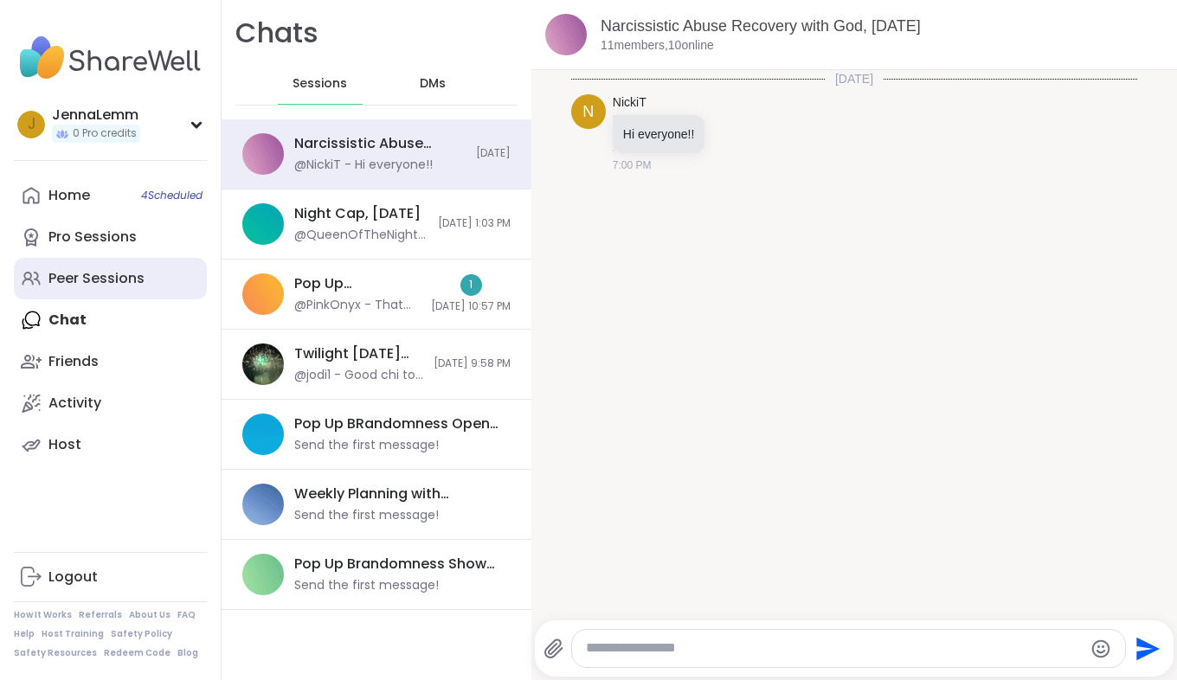
click at [77, 292] on link "Peer Sessions" at bounding box center [110, 279] width 193 height 42
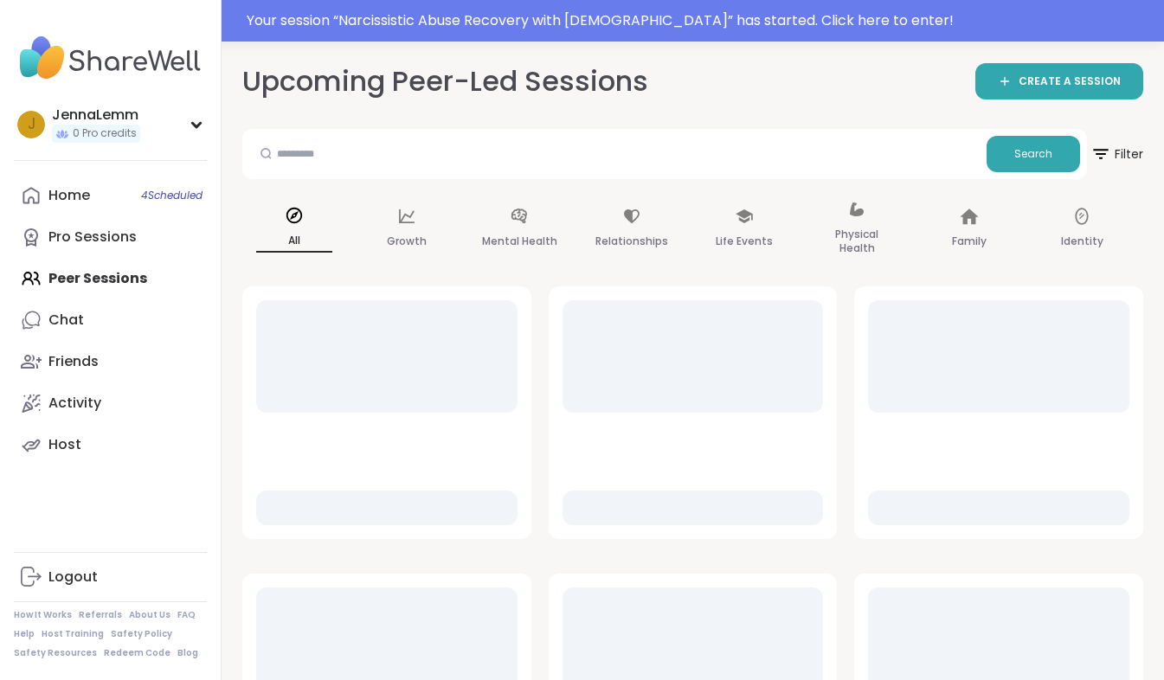
click at [77, 292] on div "Home 4 Scheduled Pro Sessions Peer Sessions Chat Friends Activity Host" at bounding box center [110, 320] width 193 height 291
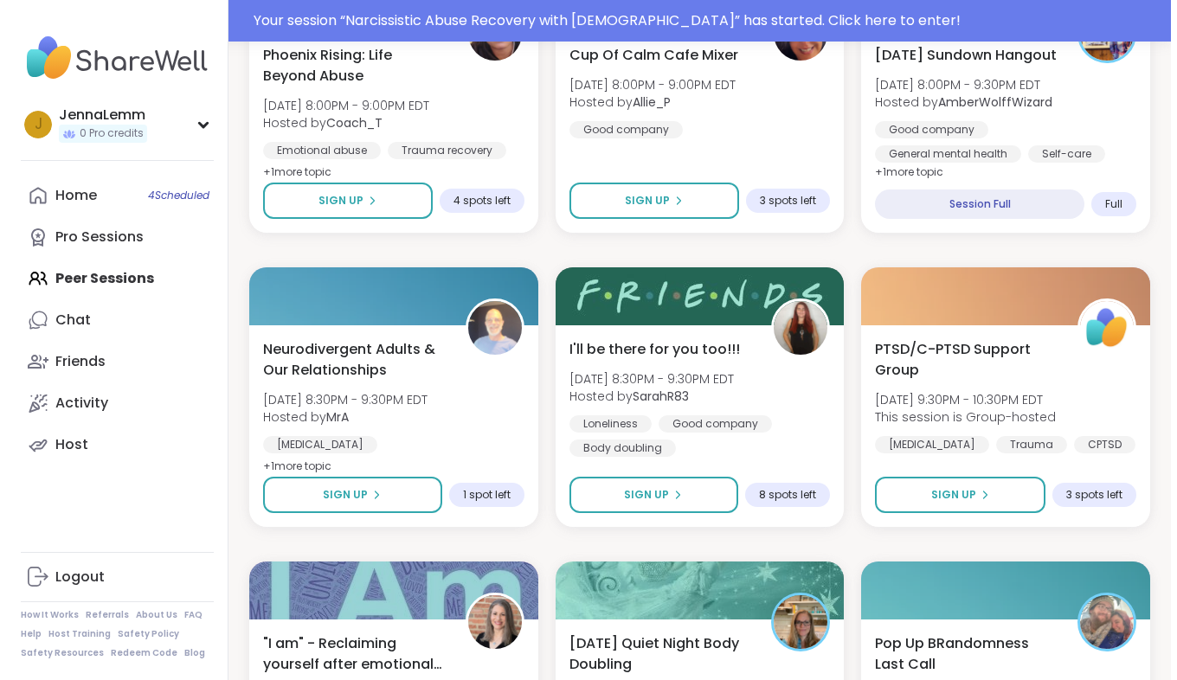
scroll to position [1198, 0]
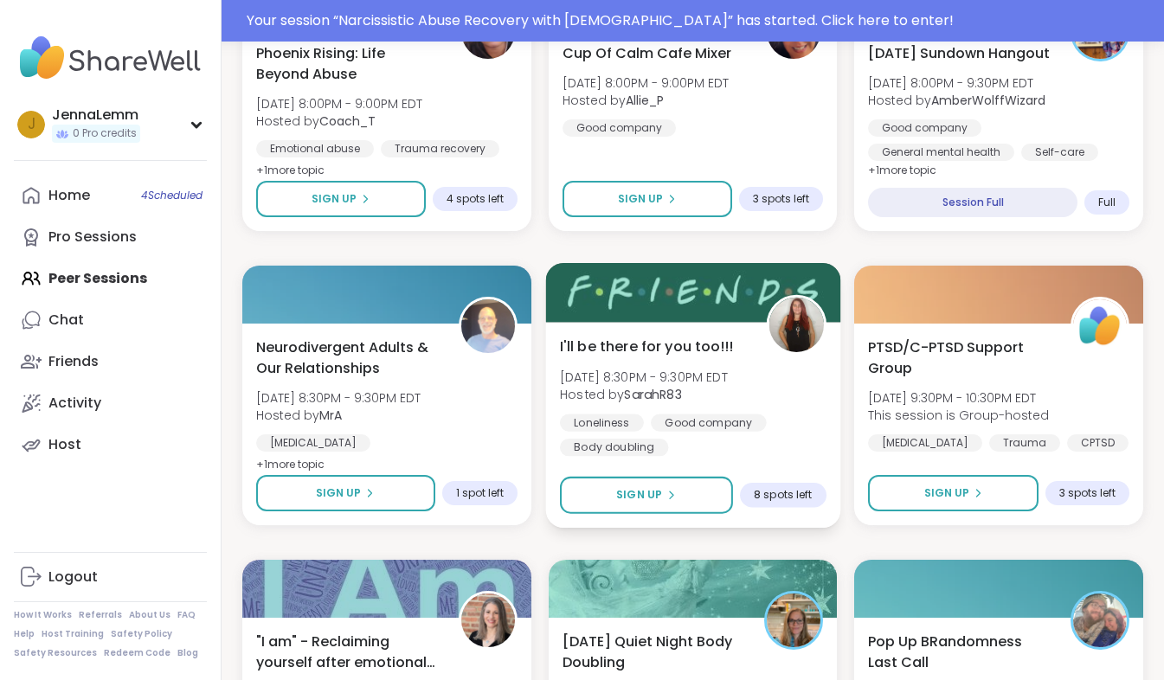
click at [619, 370] on span "[DATE] 8:30PM - 9:30PM EDT" at bounding box center [644, 376] width 168 height 17
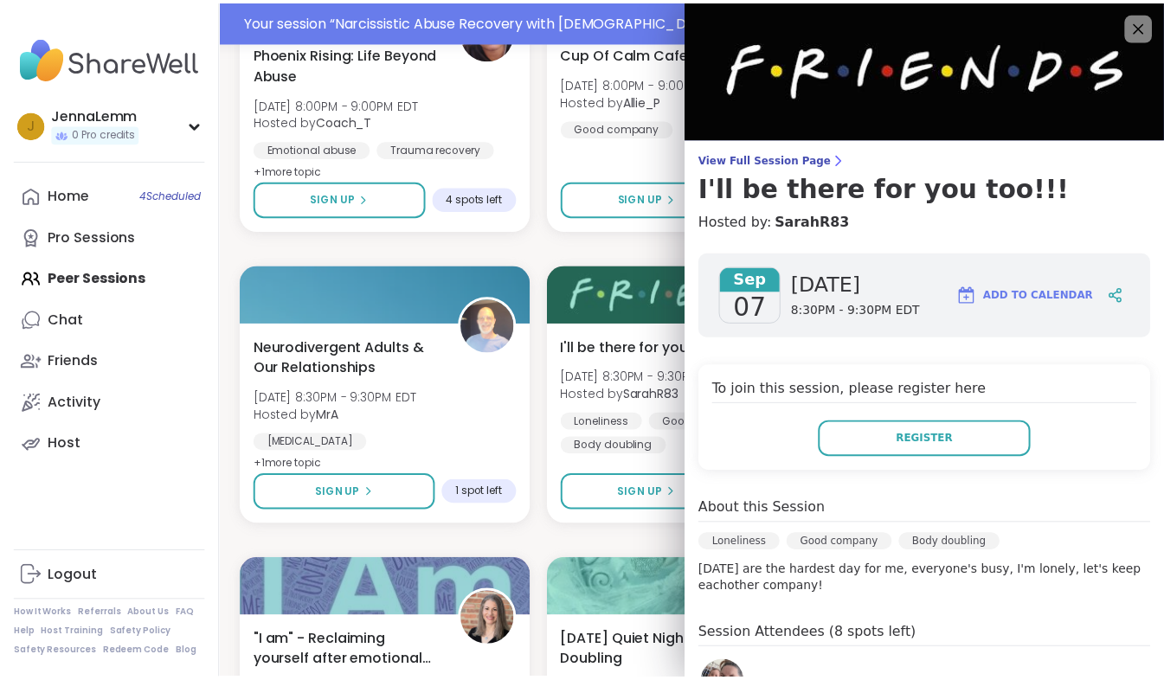
scroll to position [155, 0]
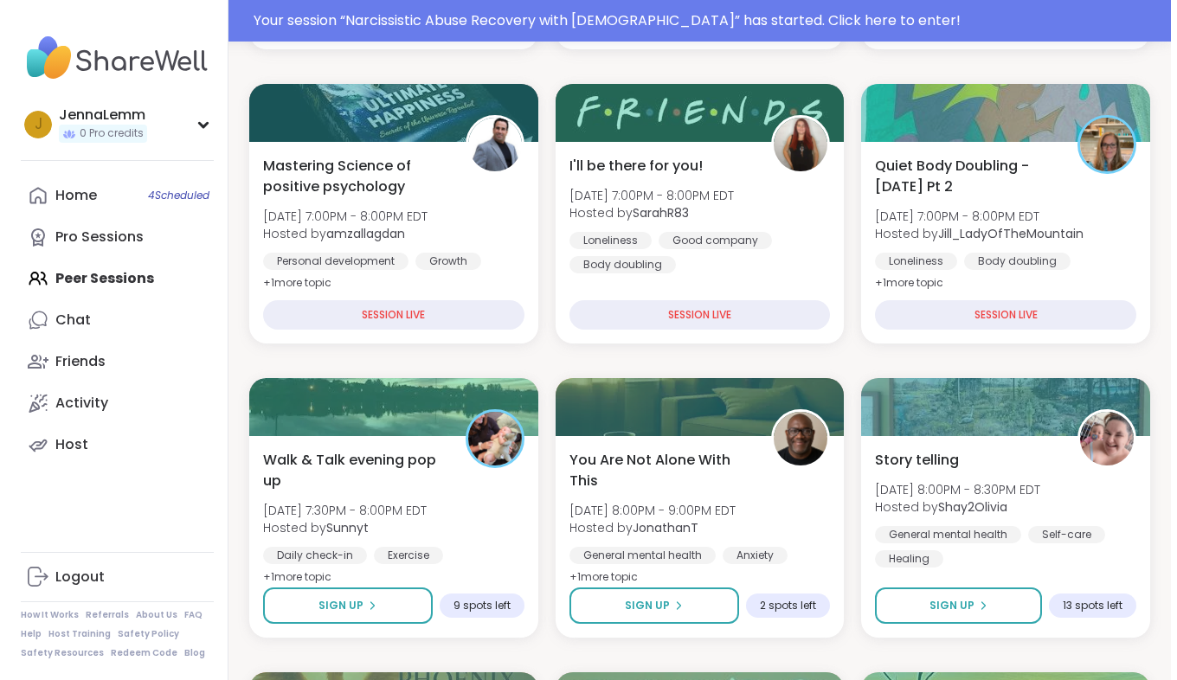
scroll to position [434, 0]
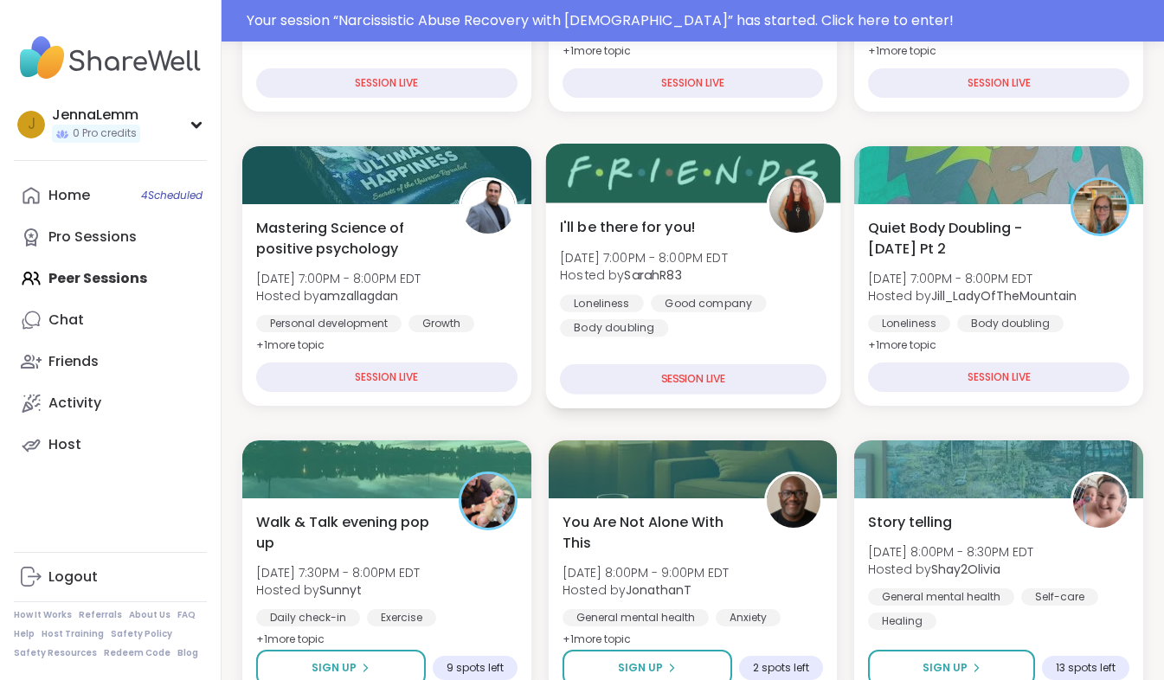
click at [633, 240] on div "I'll be there for you! Sun, Sep 07 | 7:00PM - 8:00PM EDT Hosted by SarahR83 Lon…" at bounding box center [693, 276] width 267 height 120
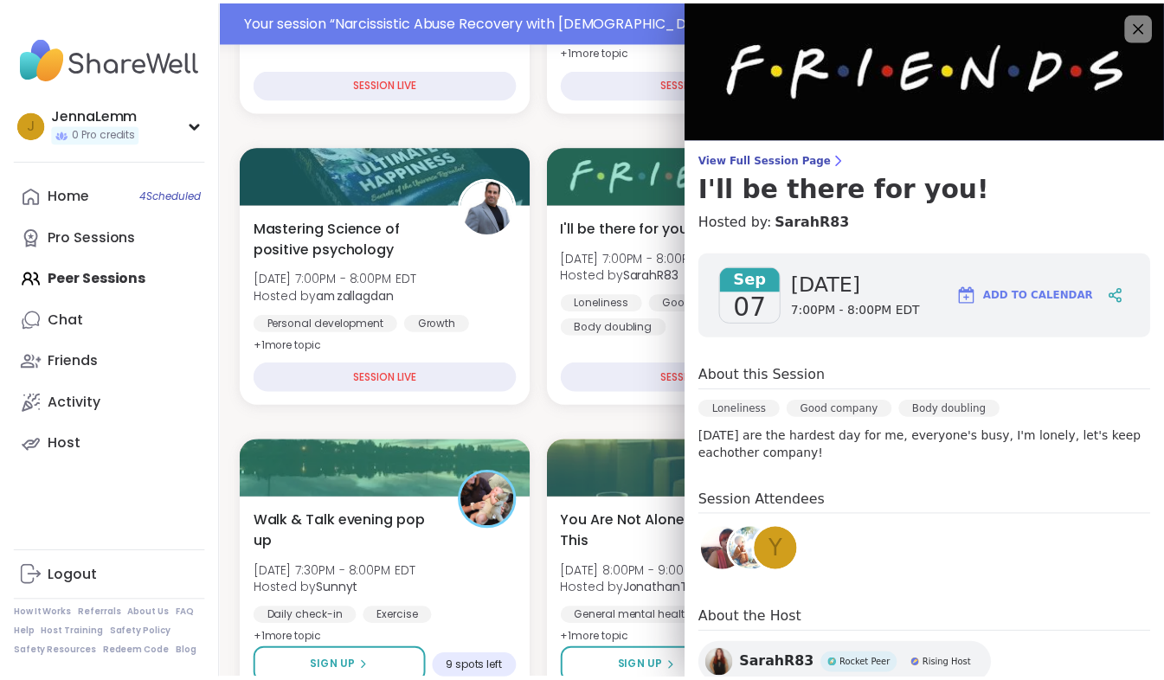
scroll to position [141, 0]
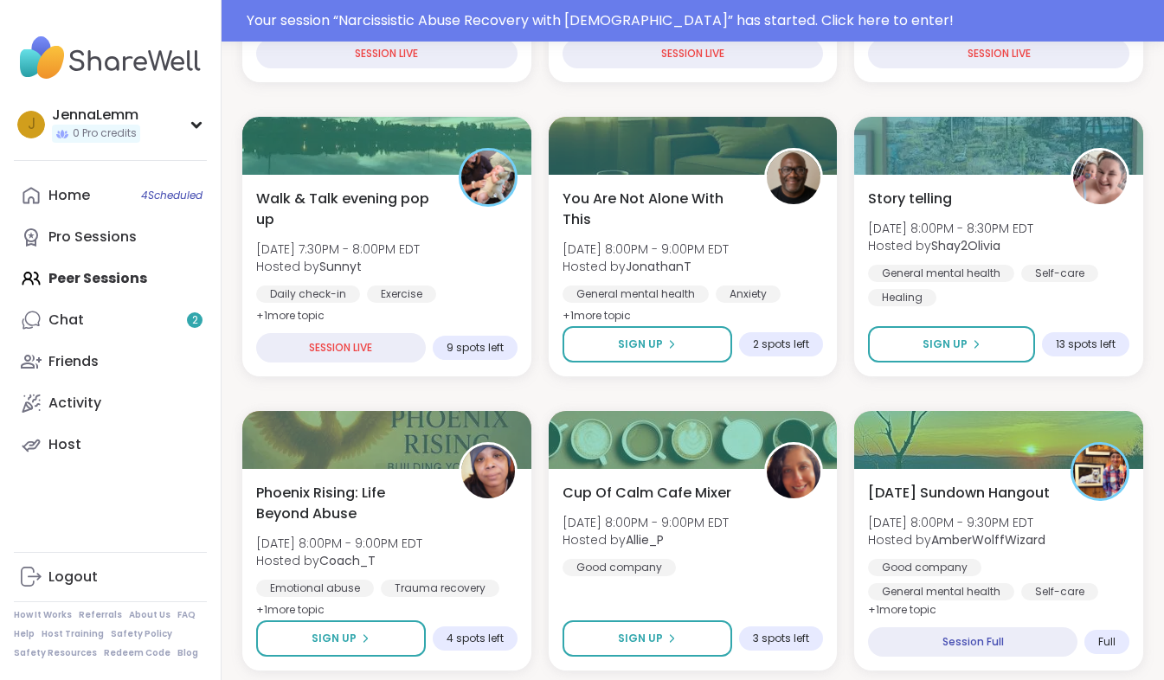
scroll to position [716, 0]
